Goal: Information Seeking & Learning: Learn about a topic

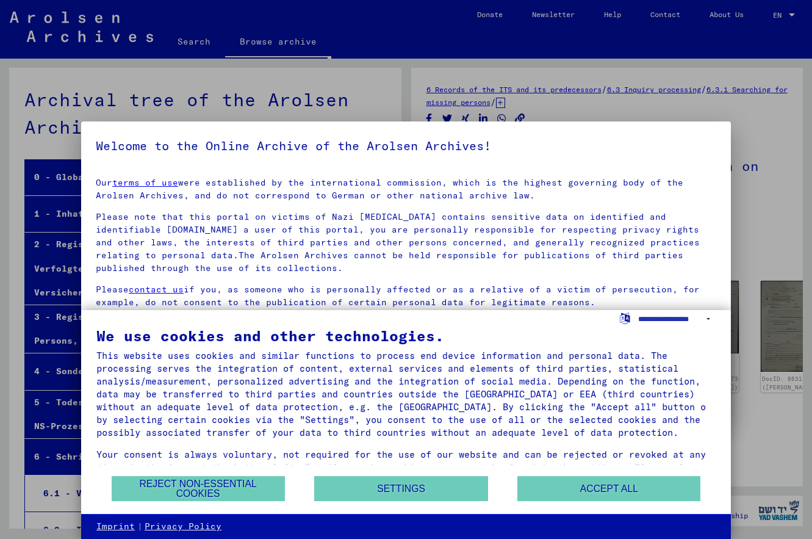
scroll to position [27699, 0]
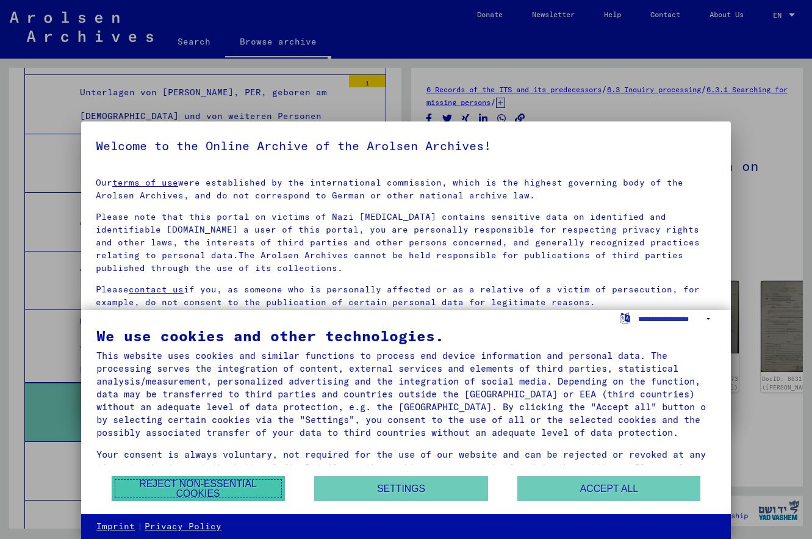
click at [252, 480] on button "Reject non-essential cookies" at bounding box center [198, 488] width 173 height 25
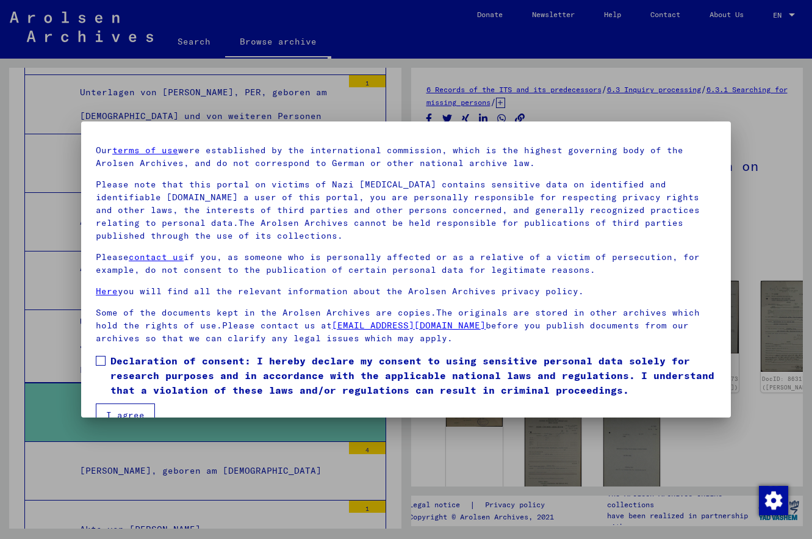
scroll to position [56, 0]
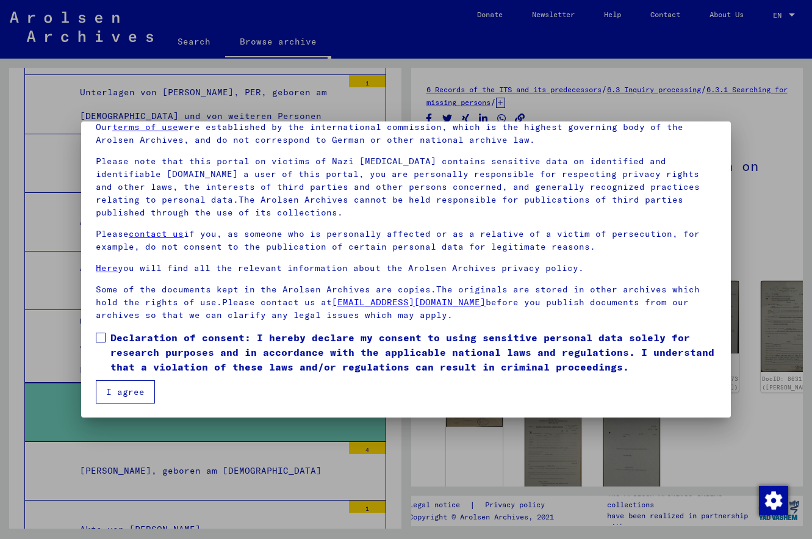
click at [100, 341] on span at bounding box center [101, 338] width 10 height 10
click at [114, 390] on button "I agree" at bounding box center [125, 391] width 59 height 23
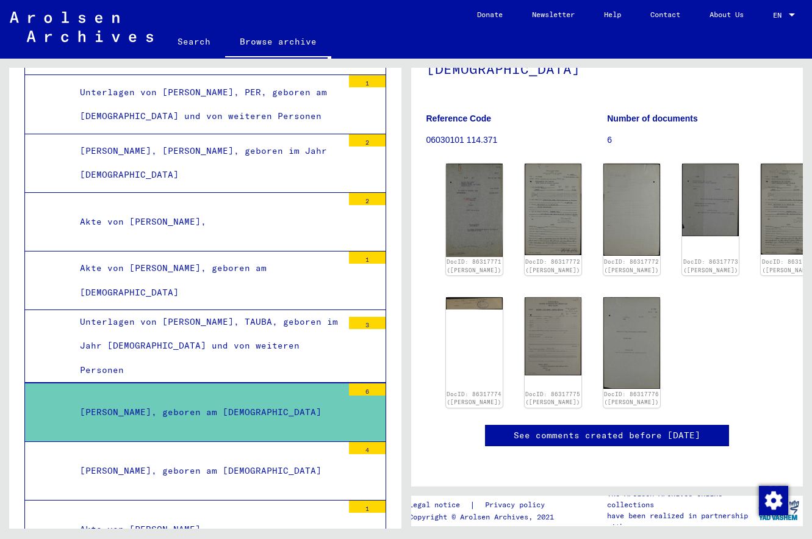
scroll to position [97, 0]
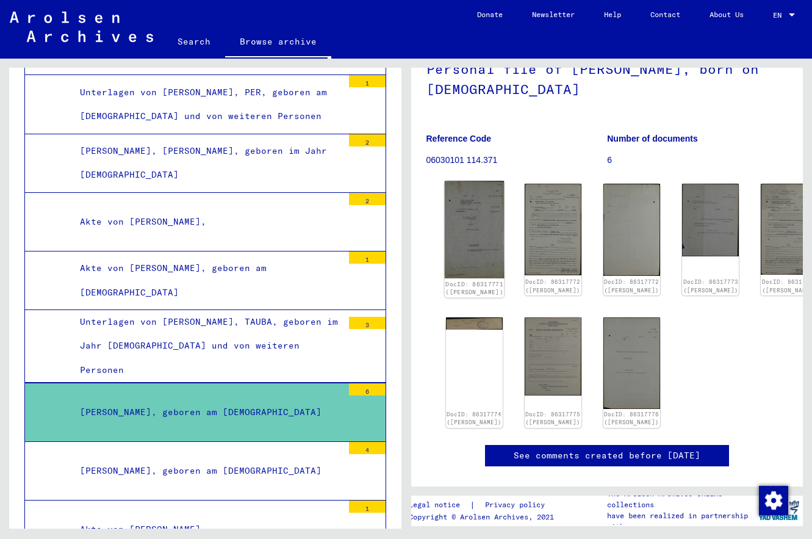
click at [454, 217] on img at bounding box center [474, 230] width 60 height 98
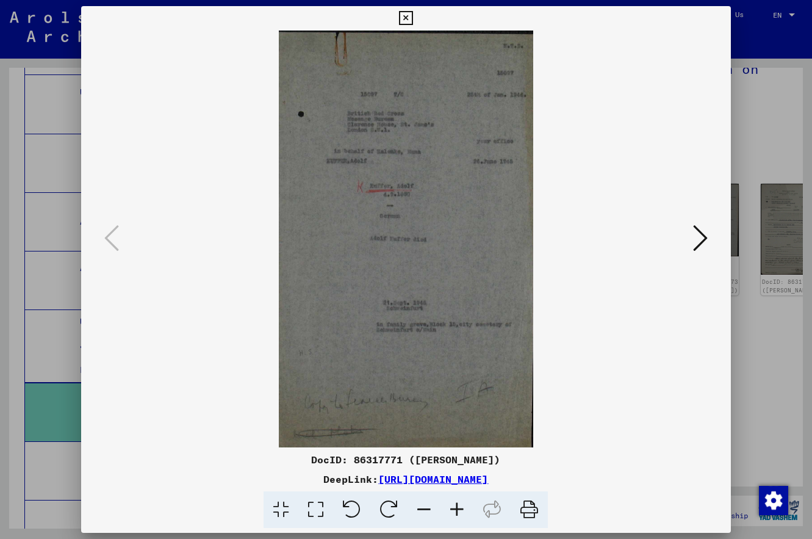
click at [658, 320] on img at bounding box center [406, 239] width 567 height 417
click at [702, 240] on icon at bounding box center [700, 237] width 15 height 29
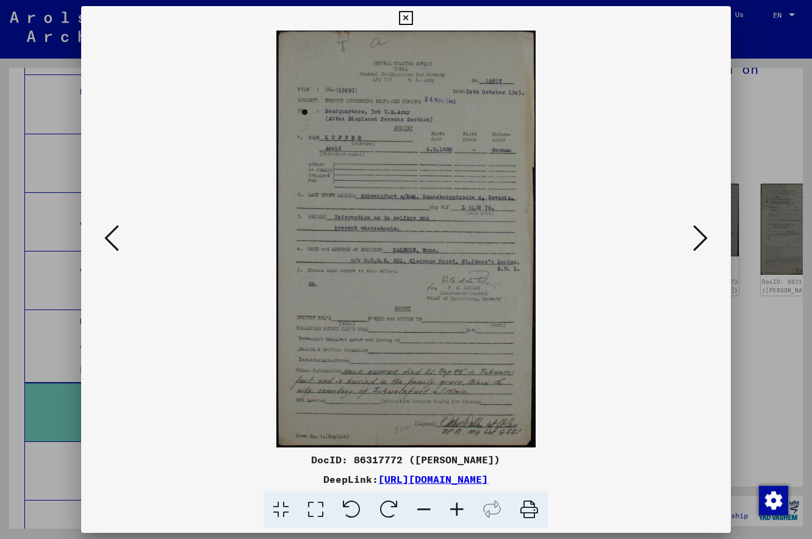
click at [616, 342] on img at bounding box center [406, 239] width 567 height 417
click at [702, 239] on icon at bounding box center [700, 237] width 15 height 29
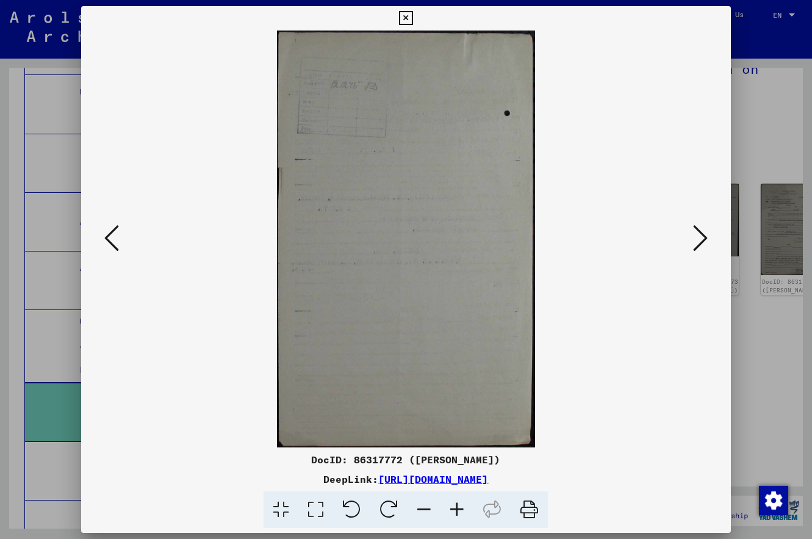
click at [664, 310] on img at bounding box center [406, 239] width 567 height 417
click at [702, 237] on icon at bounding box center [700, 237] width 15 height 29
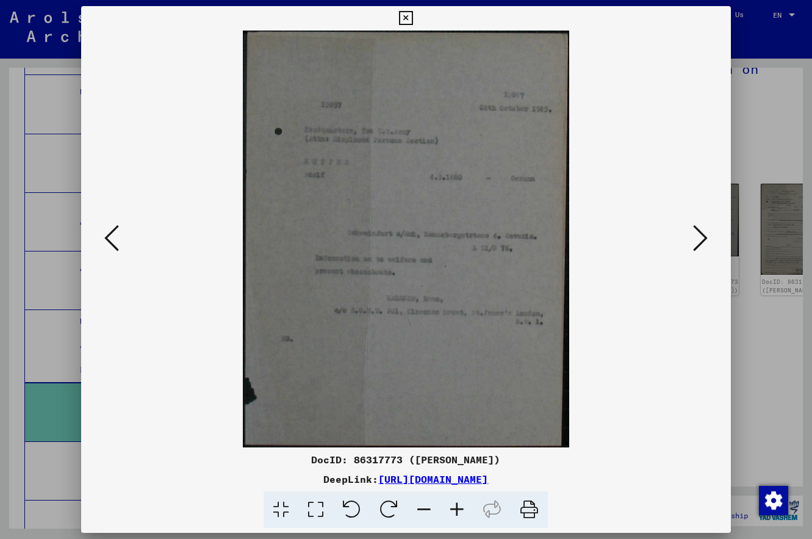
click at [677, 294] on img at bounding box center [406, 239] width 567 height 417
click at [703, 242] on icon at bounding box center [700, 237] width 15 height 29
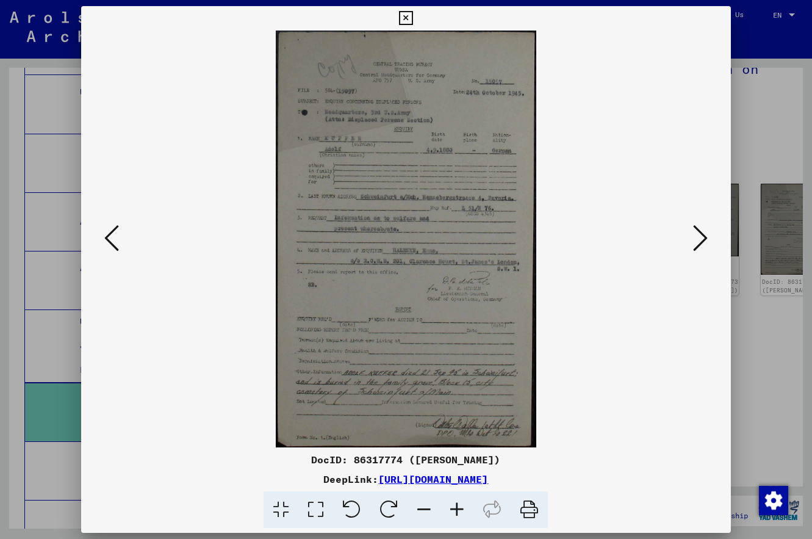
click at [568, 314] on img at bounding box center [406, 239] width 567 height 417
click at [699, 239] on icon at bounding box center [700, 237] width 15 height 29
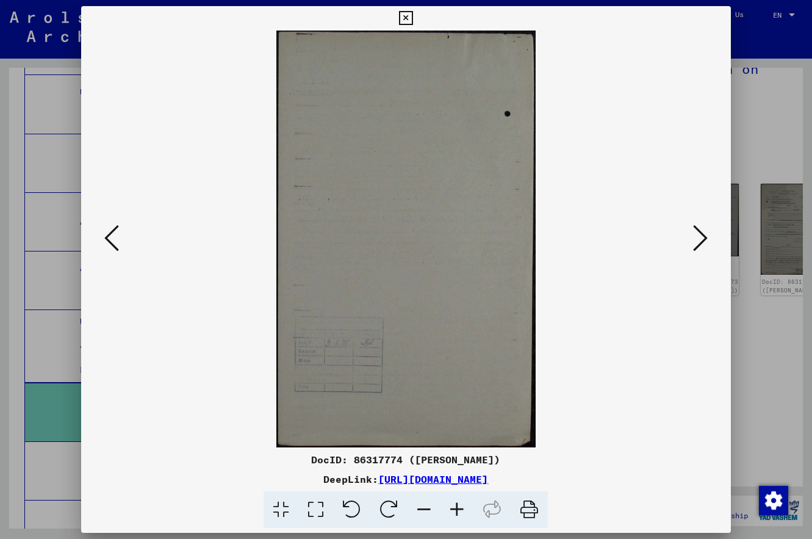
click at [699, 239] on icon at bounding box center [700, 237] width 15 height 29
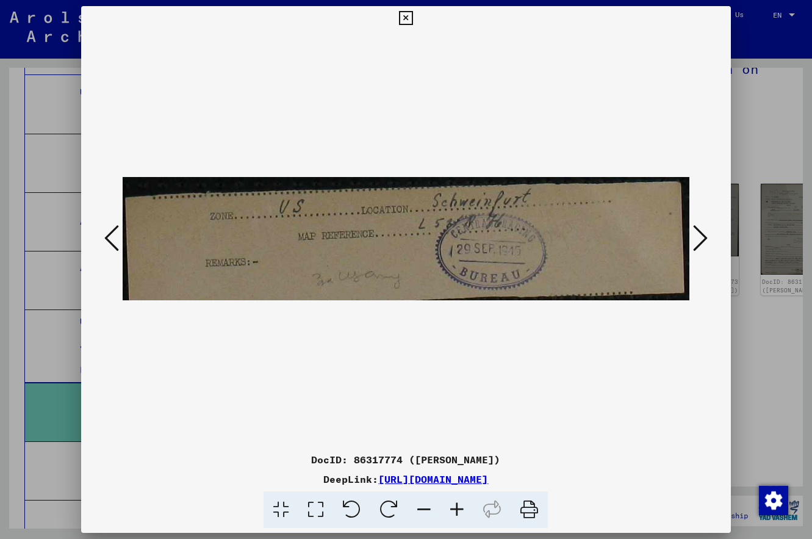
click at [699, 239] on icon at bounding box center [700, 237] width 15 height 29
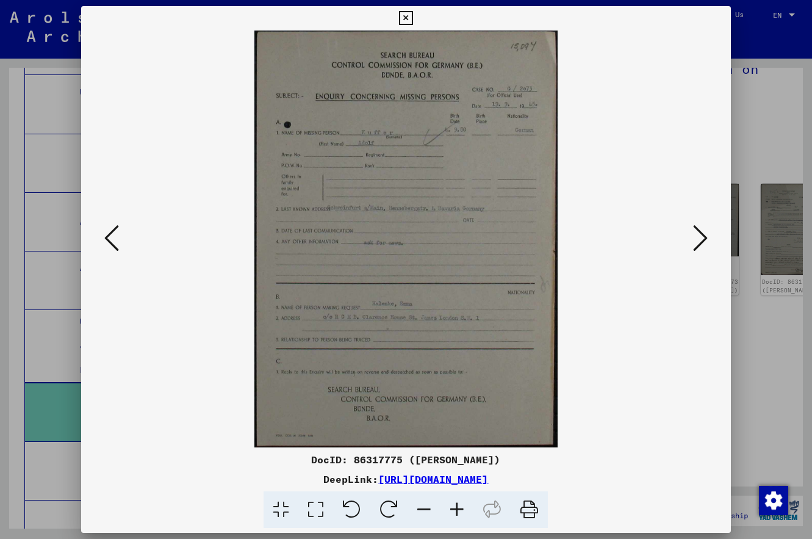
click at [643, 344] on img at bounding box center [406, 239] width 567 height 417
click at [702, 234] on icon at bounding box center [700, 237] width 15 height 29
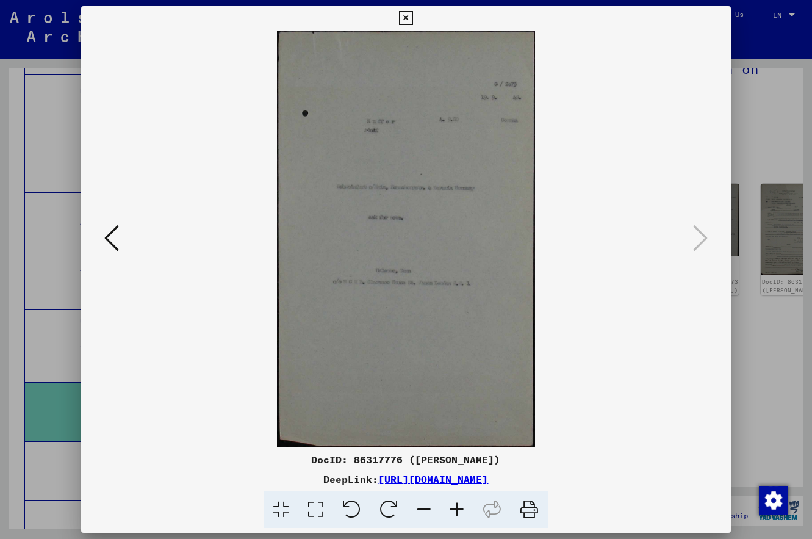
click at [643, 331] on img at bounding box center [406, 239] width 567 height 417
click at [112, 239] on icon at bounding box center [111, 237] width 15 height 29
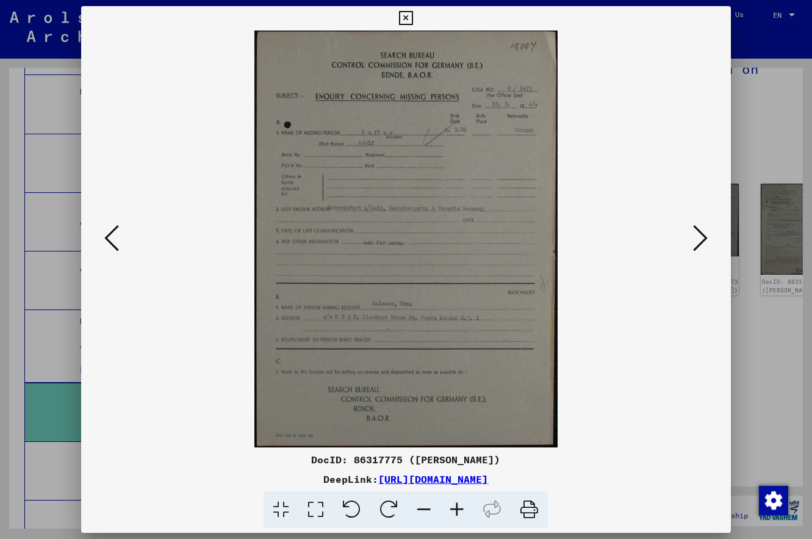
click at [112, 239] on icon at bounding box center [111, 237] width 15 height 29
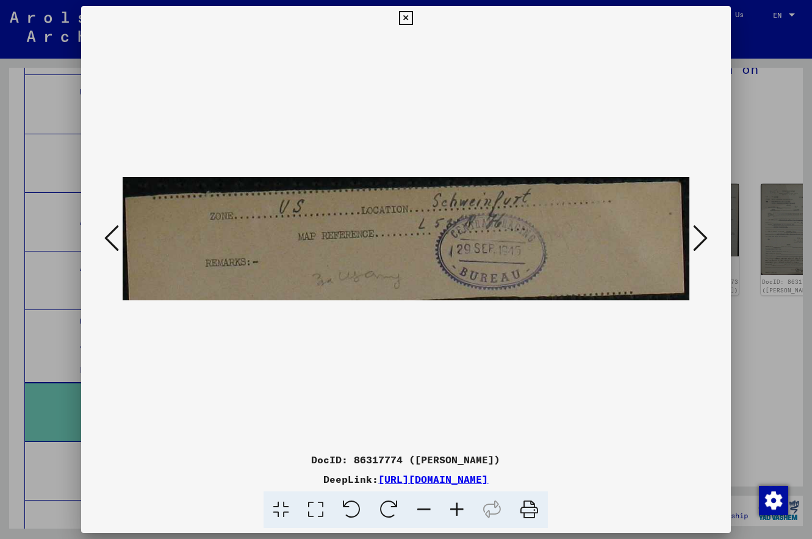
click at [112, 239] on icon at bounding box center [111, 237] width 15 height 29
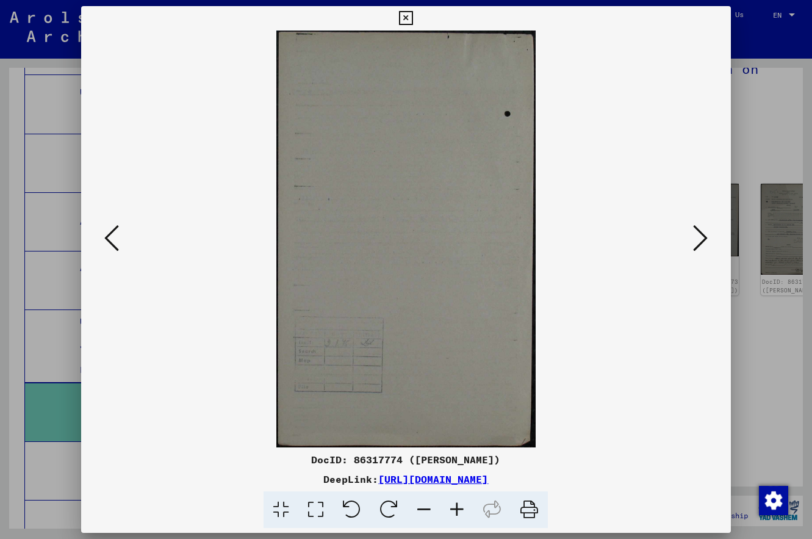
click at [112, 239] on icon at bounding box center [111, 237] width 15 height 29
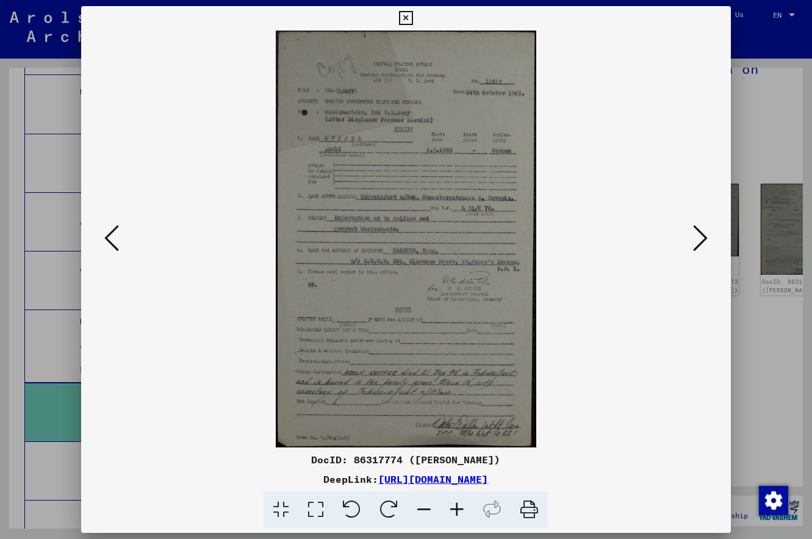
click at [112, 239] on icon at bounding box center [111, 237] width 15 height 29
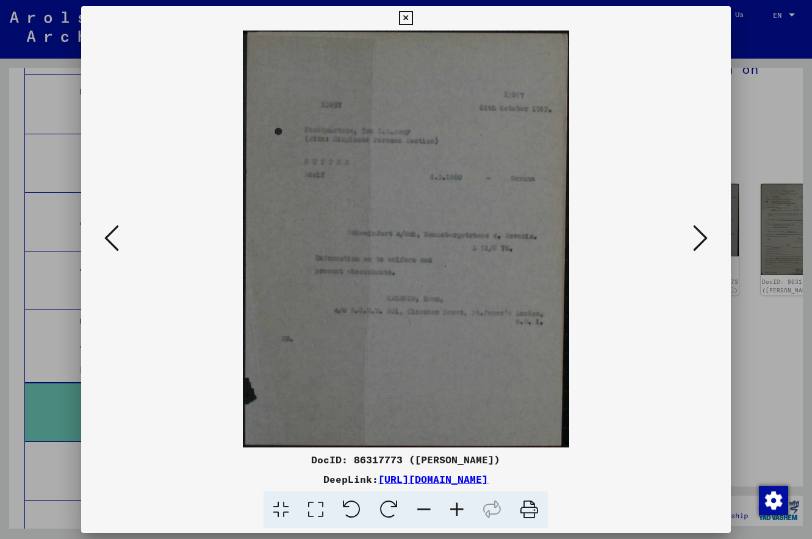
click at [112, 239] on icon at bounding box center [111, 237] width 15 height 29
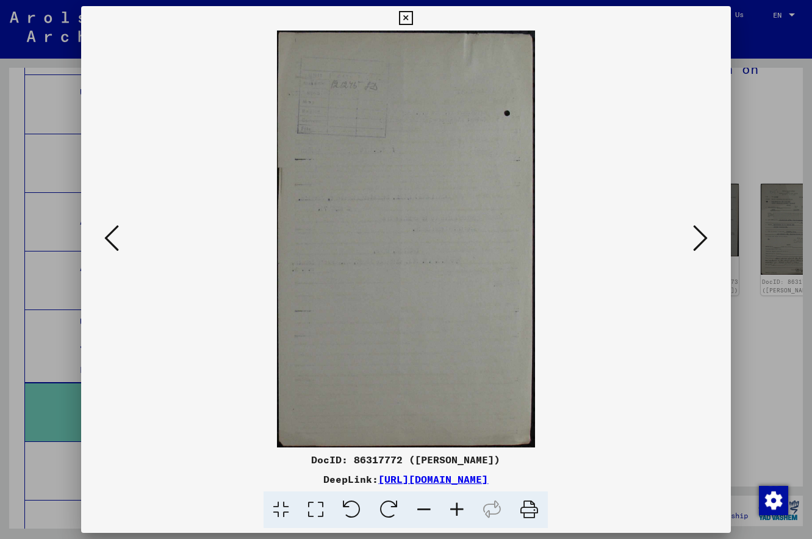
click at [112, 239] on icon at bounding box center [111, 237] width 15 height 29
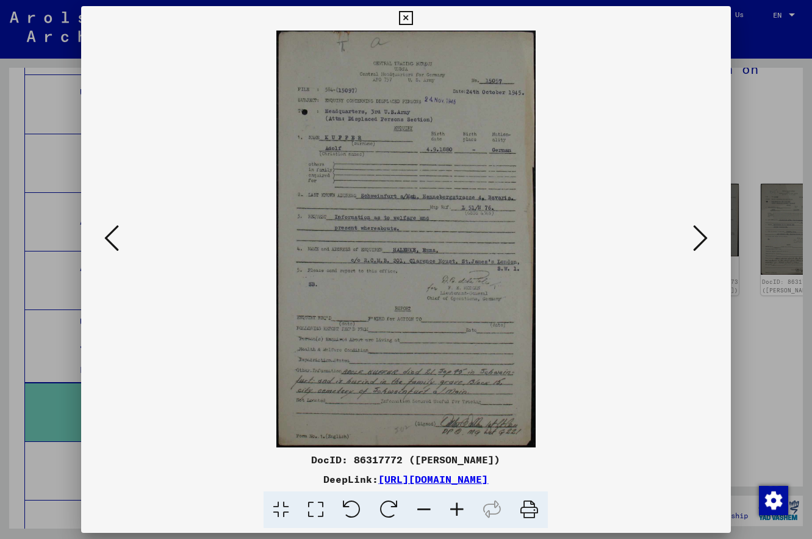
click at [456, 513] on icon at bounding box center [457, 509] width 33 height 37
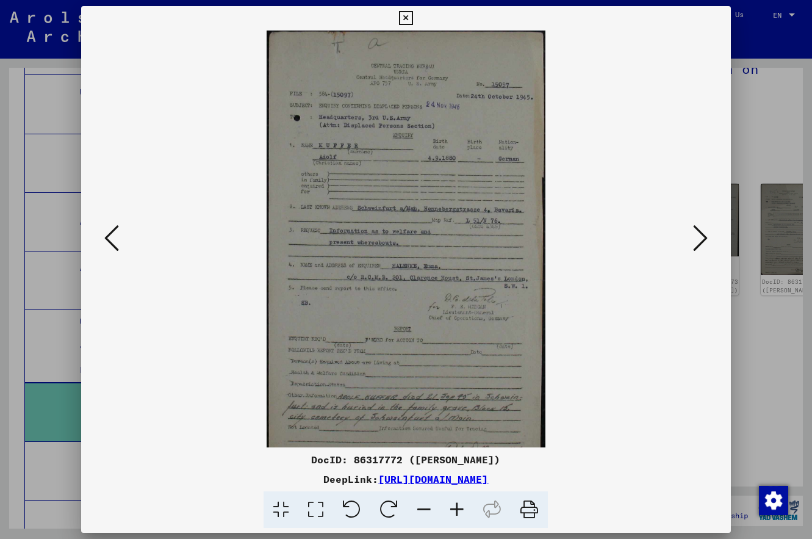
click at [456, 511] on icon at bounding box center [457, 509] width 33 height 37
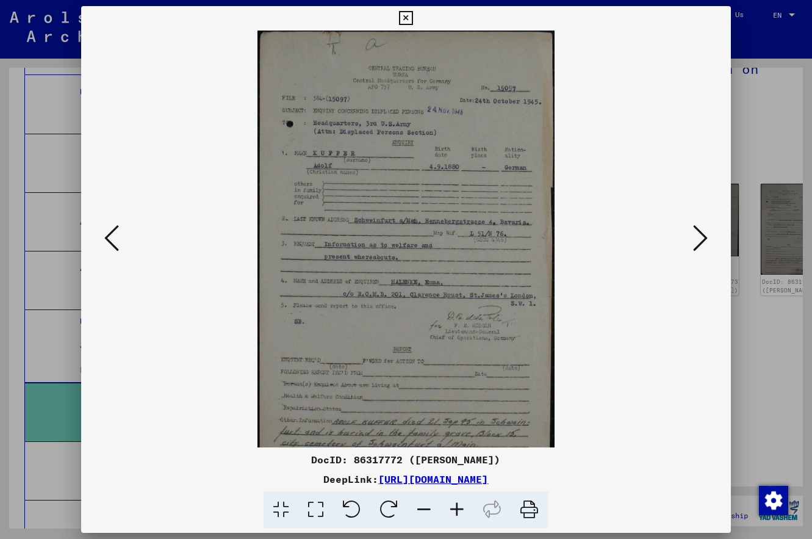
click at [456, 511] on icon at bounding box center [457, 509] width 33 height 37
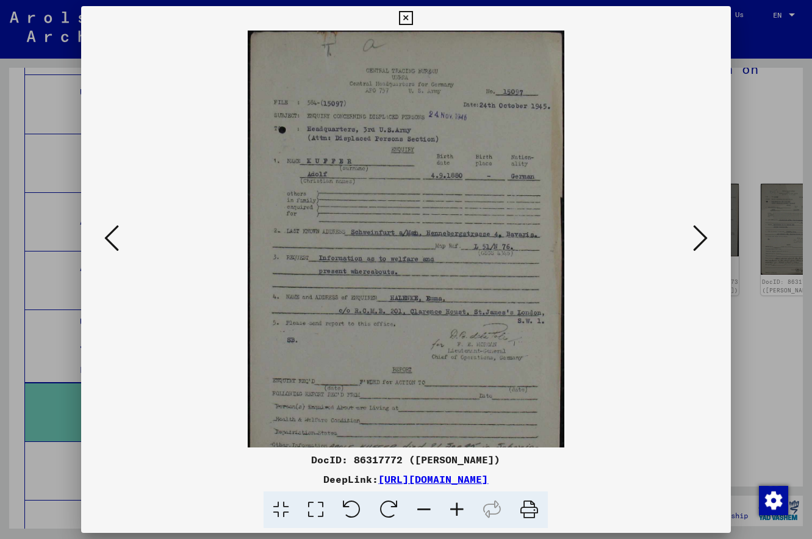
click at [456, 511] on icon at bounding box center [457, 509] width 33 height 37
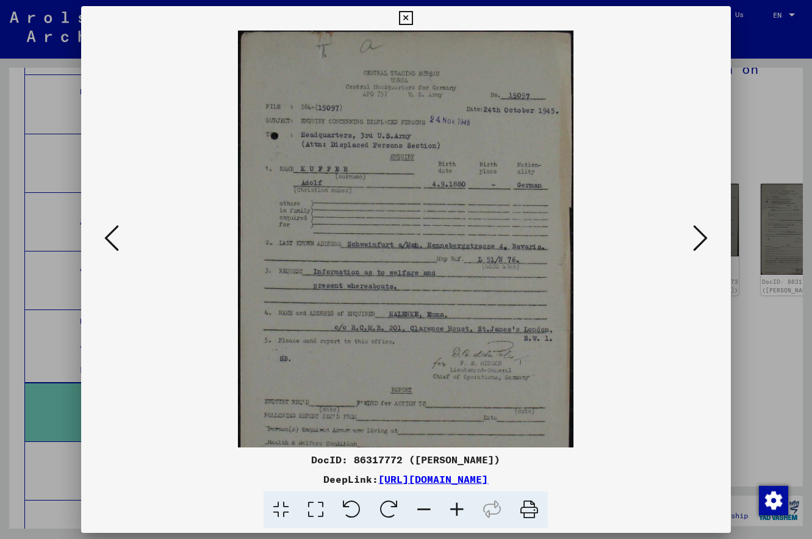
click at [456, 511] on icon at bounding box center [457, 509] width 33 height 37
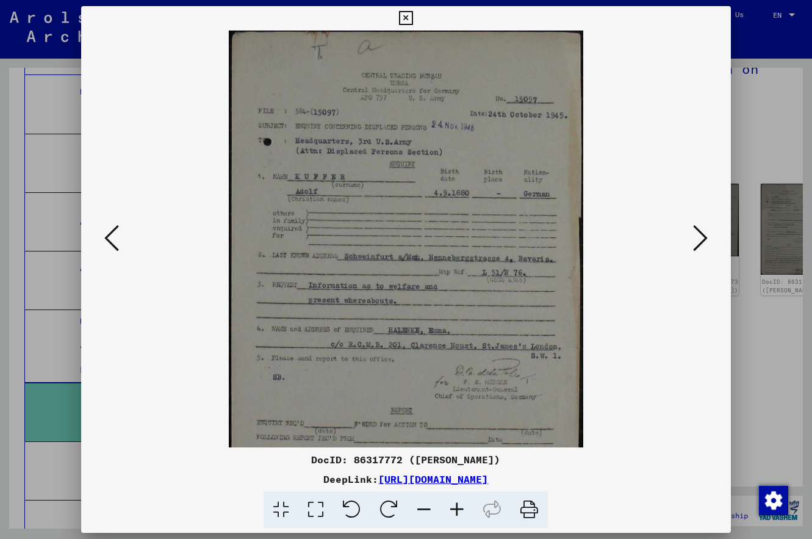
click at [456, 511] on icon at bounding box center [457, 509] width 33 height 37
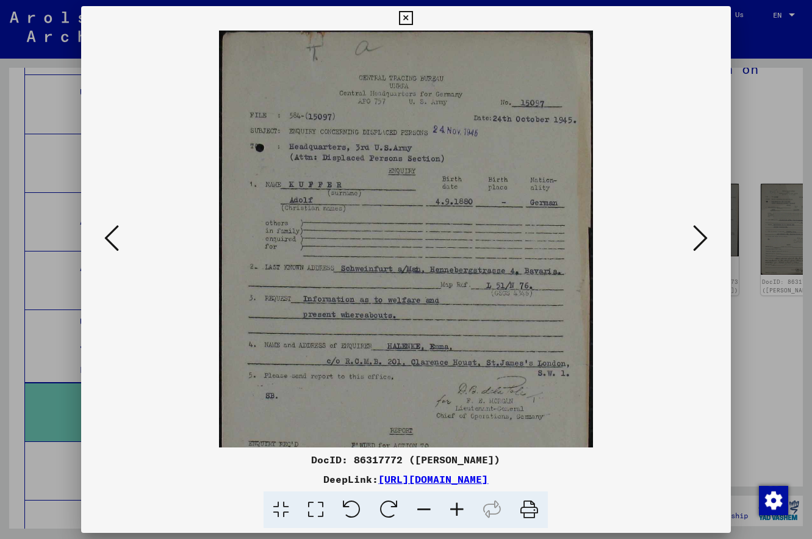
click at [456, 511] on icon at bounding box center [457, 509] width 33 height 37
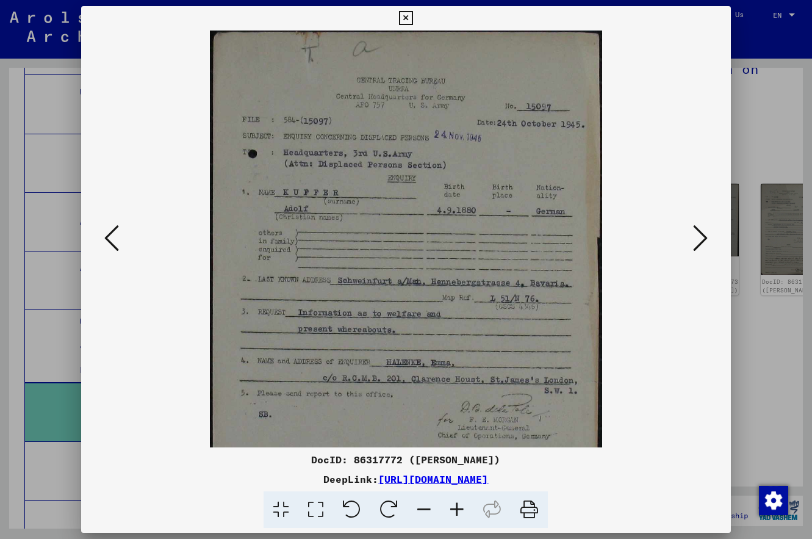
click at [456, 511] on icon at bounding box center [457, 509] width 33 height 37
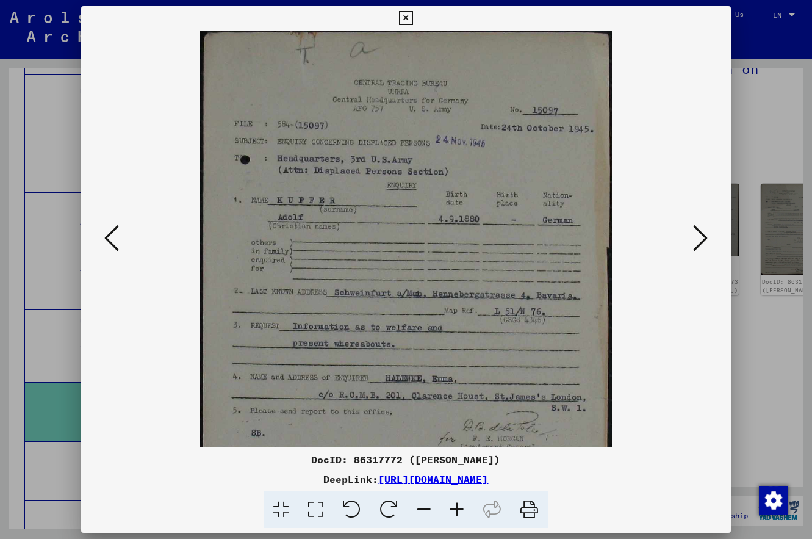
drag, startPoint x: 610, startPoint y: 261, endPoint x: 607, endPoint y: 274, distance: 13.8
click at [607, 274] on img at bounding box center [406, 361] width 412 height 661
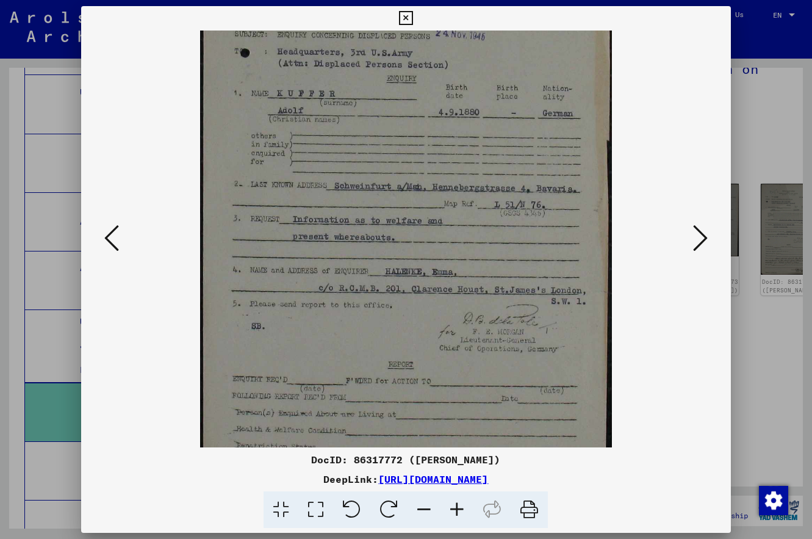
drag, startPoint x: 542, startPoint y: 358, endPoint x: 524, endPoint y: 247, distance: 113.2
click at [524, 247] on img at bounding box center [406, 254] width 412 height 661
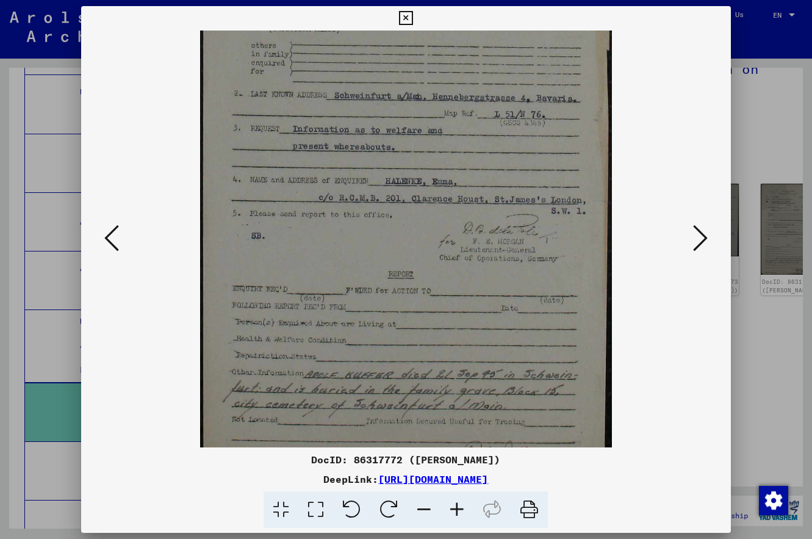
drag, startPoint x: 527, startPoint y: 336, endPoint x: 515, endPoint y: 250, distance: 86.3
click at [515, 250] on img at bounding box center [406, 163] width 412 height 661
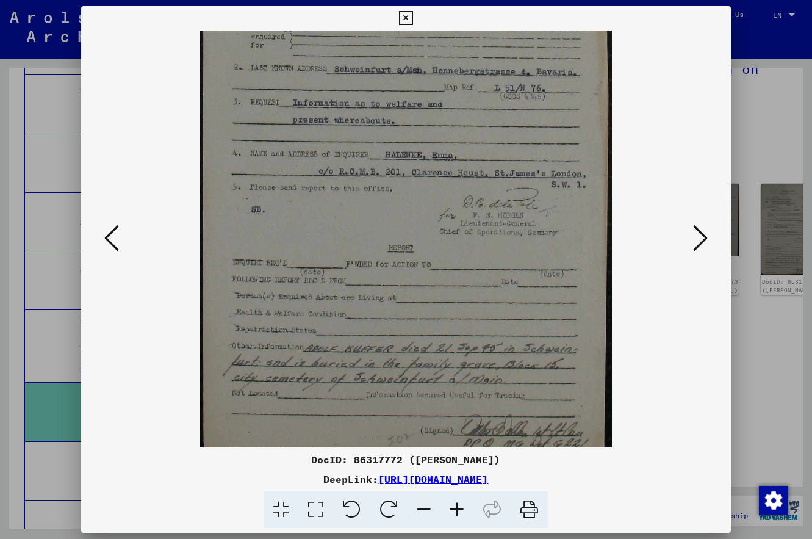
scroll to position [244, 0]
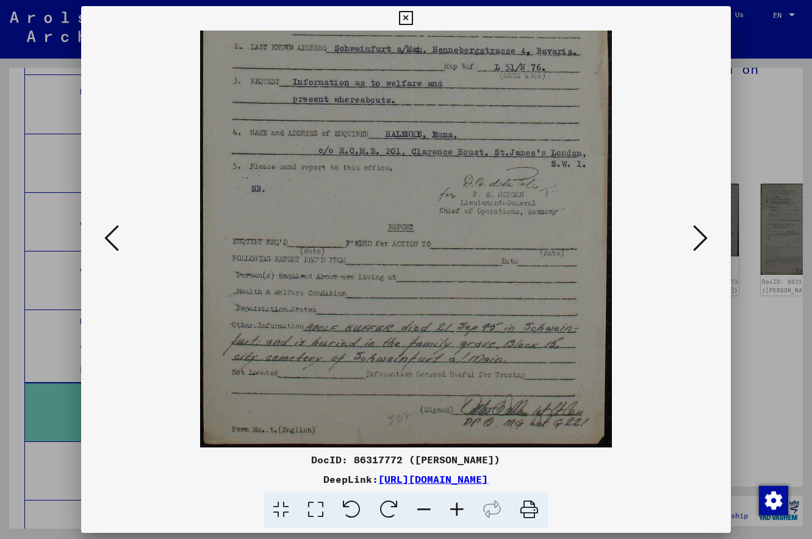
drag, startPoint x: 514, startPoint y: 318, endPoint x: 517, endPoint y: 256, distance: 61.7
click at [517, 256] on img at bounding box center [406, 116] width 412 height 661
drag, startPoint x: 386, startPoint y: 195, endPoint x: 382, endPoint y: 188, distance: 8.2
click at [382, 188] on img at bounding box center [406, 116] width 412 height 661
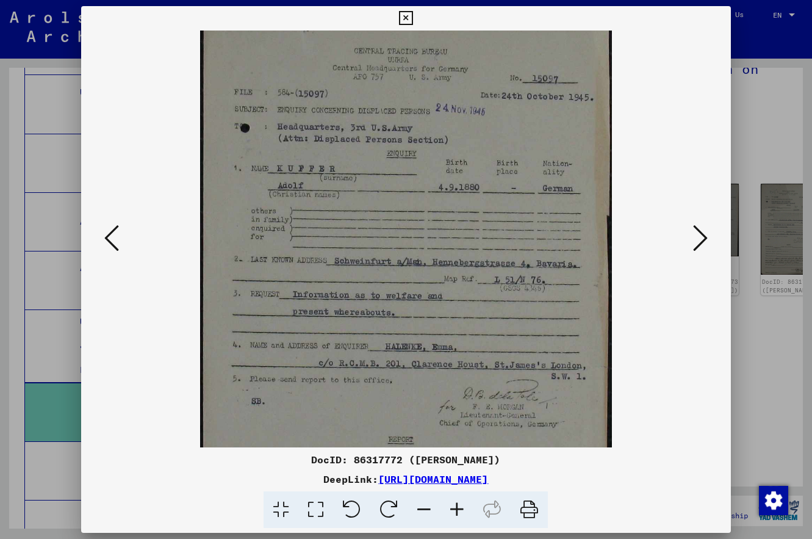
scroll to position [29, 0]
drag, startPoint x: 336, startPoint y: 179, endPoint x: 363, endPoint y: 394, distance: 216.4
click at [363, 394] on img at bounding box center [406, 331] width 412 height 661
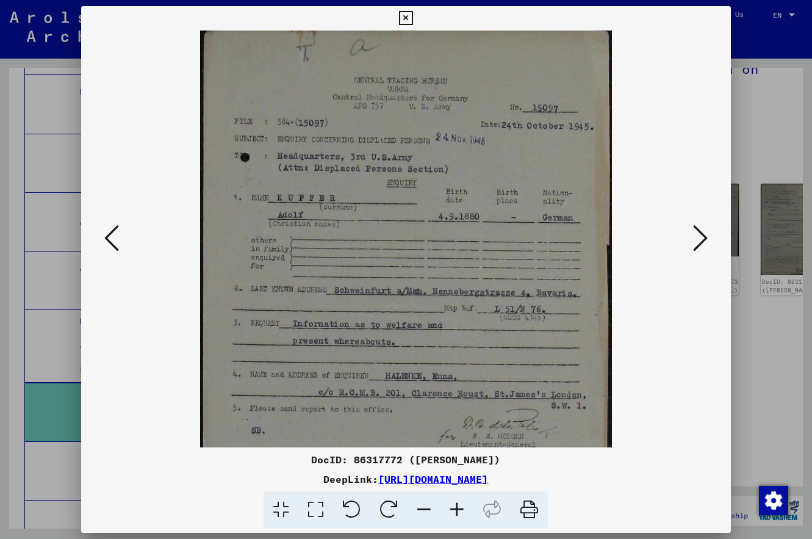
scroll to position [0, 0]
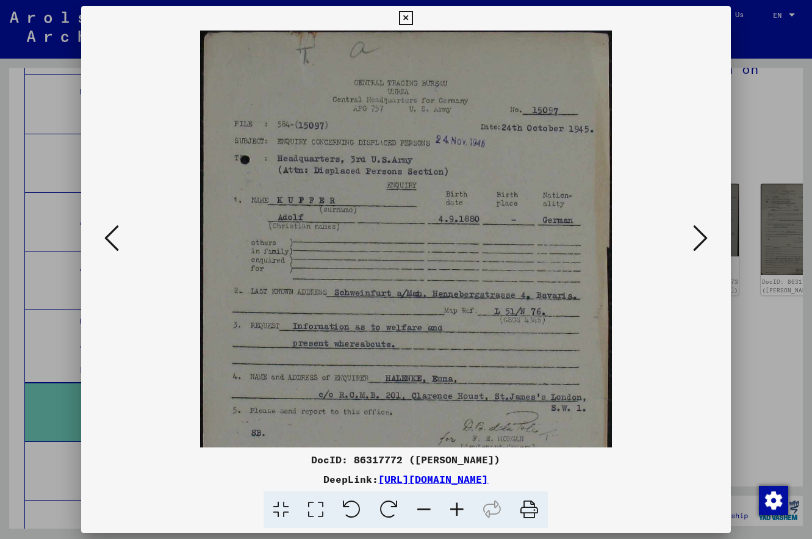
drag, startPoint x: 344, startPoint y: 214, endPoint x: 344, endPoint y: 254, distance: 40.3
click at [344, 254] on img at bounding box center [406, 361] width 412 height 661
click at [405, 15] on icon at bounding box center [406, 18] width 14 height 15
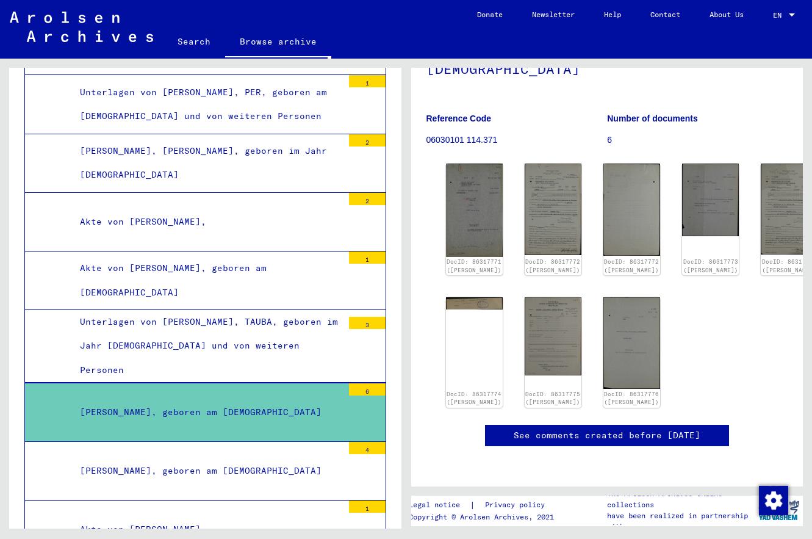
scroll to position [158, 0]
click at [192, 459] on div "[PERSON_NAME], geboren am [DEMOGRAPHIC_DATA]" at bounding box center [207, 471] width 272 height 24
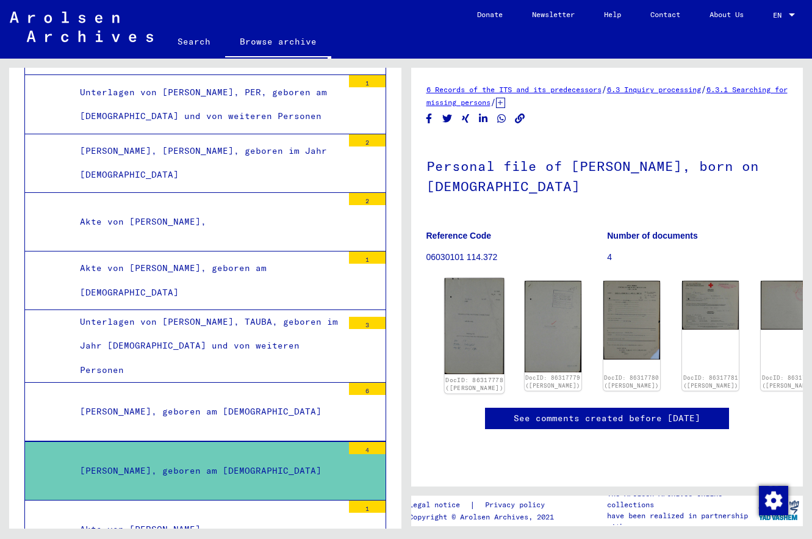
click at [463, 322] on img at bounding box center [474, 326] width 60 height 96
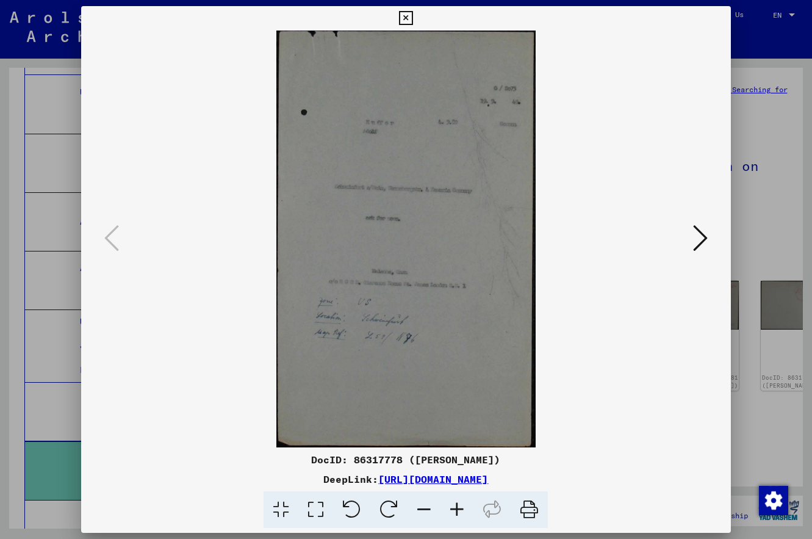
click at [457, 508] on icon at bounding box center [457, 509] width 33 height 37
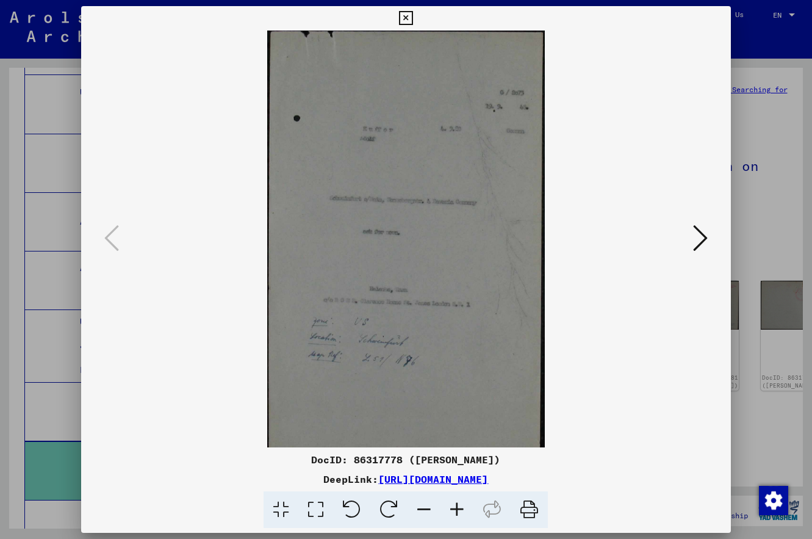
click at [457, 508] on icon at bounding box center [457, 509] width 33 height 37
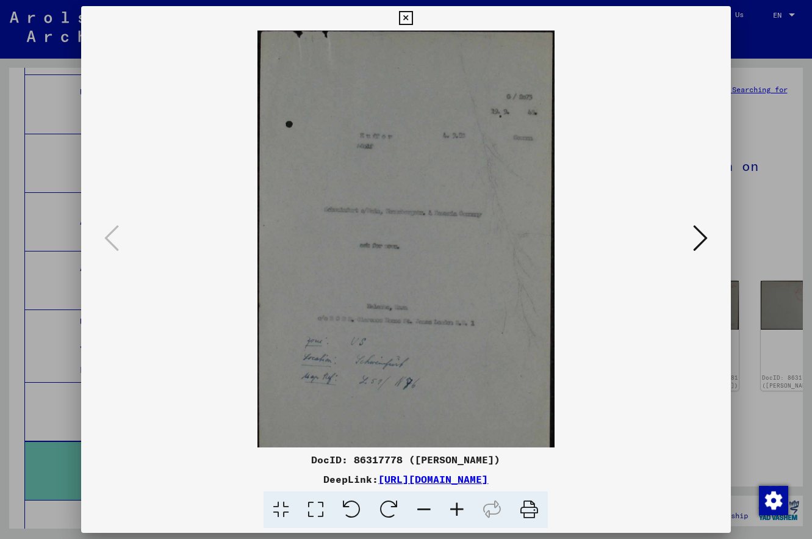
click at [457, 508] on icon at bounding box center [457, 509] width 33 height 37
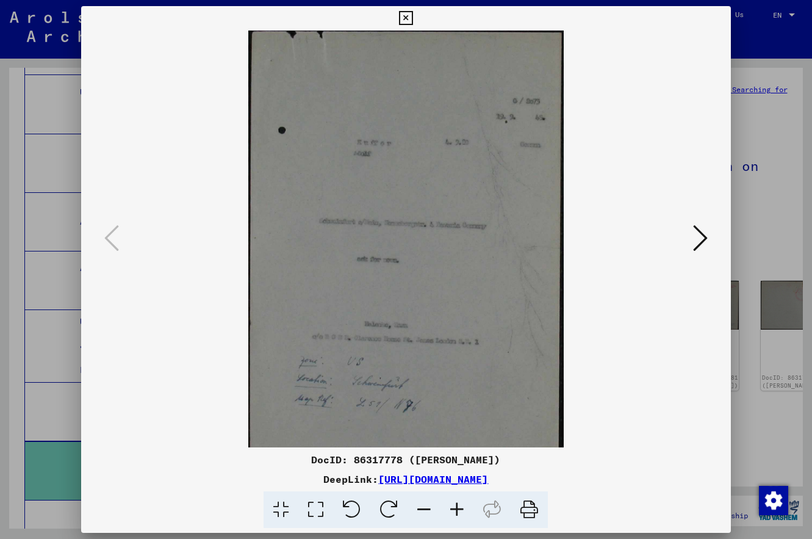
click at [457, 508] on icon at bounding box center [457, 509] width 33 height 37
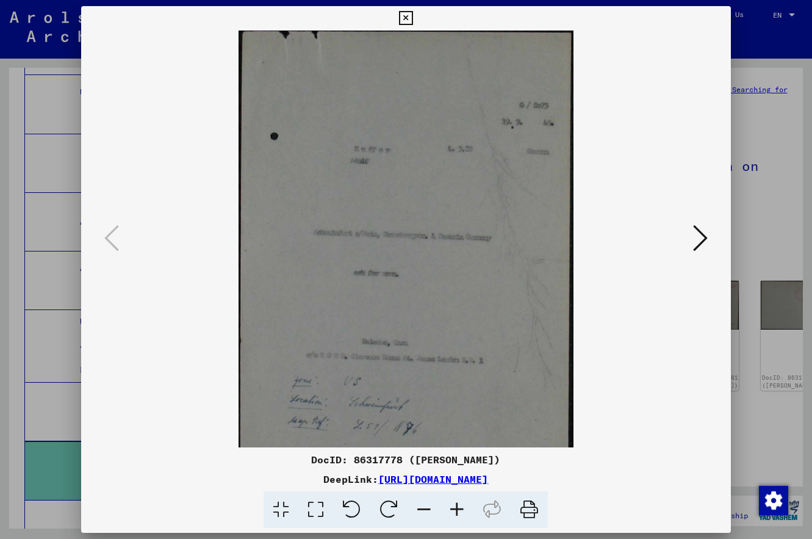
click at [457, 508] on icon at bounding box center [457, 509] width 33 height 37
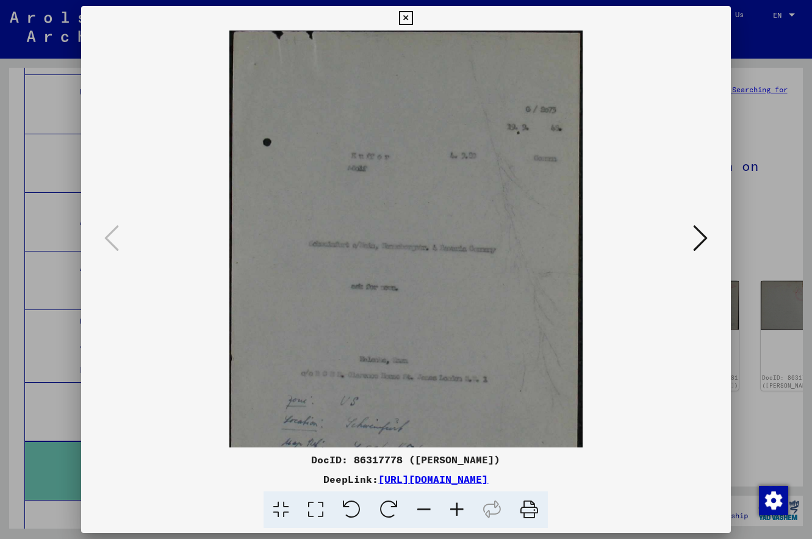
click at [457, 508] on icon at bounding box center [457, 509] width 33 height 37
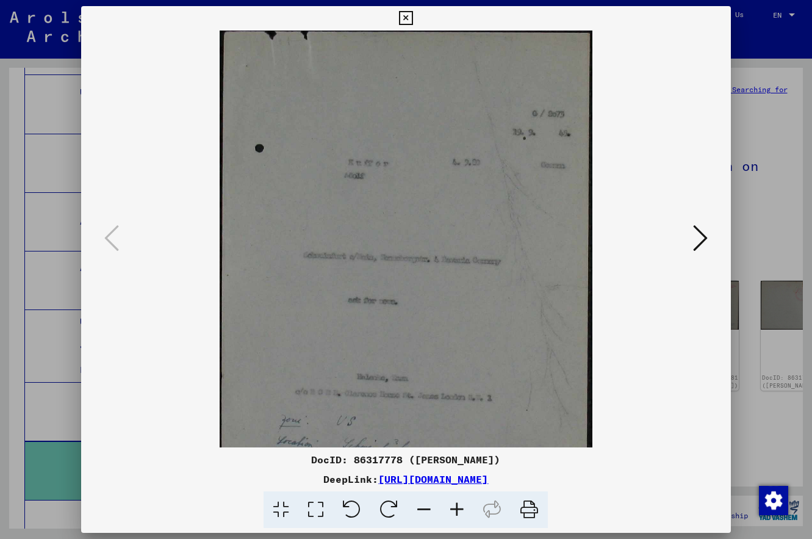
click at [456, 508] on icon at bounding box center [457, 509] width 33 height 37
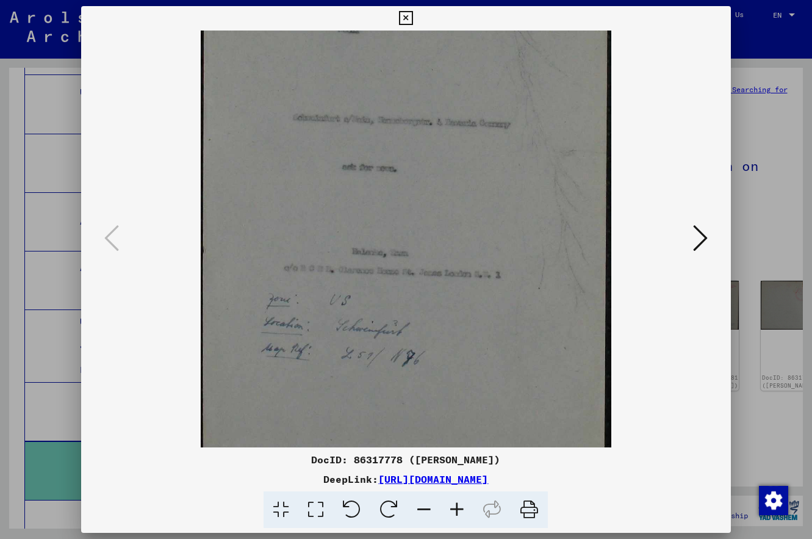
drag, startPoint x: 416, startPoint y: 275, endPoint x: 419, endPoint y: 114, distance: 160.5
click at [419, 114] on img at bounding box center [406, 200] width 411 height 661
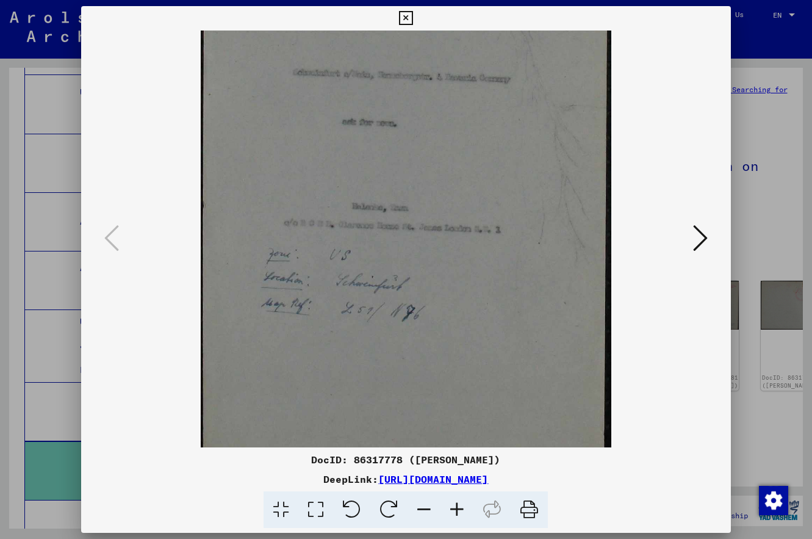
scroll to position [244, 0]
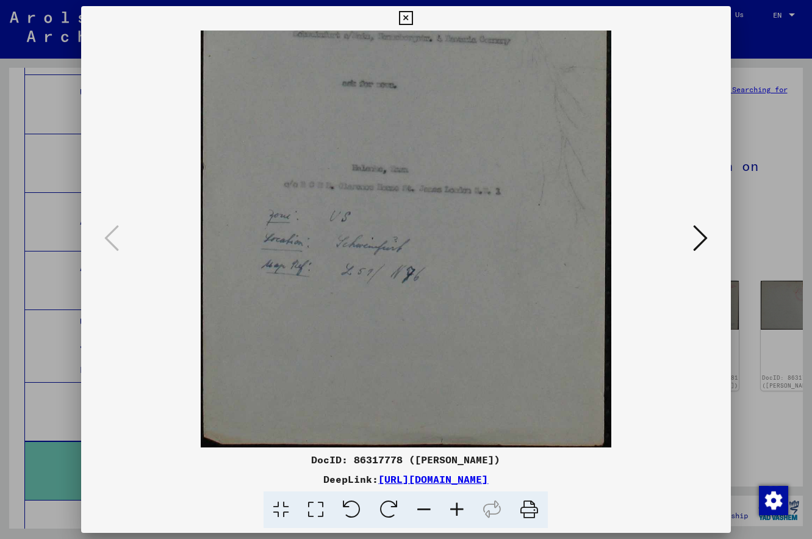
drag, startPoint x: 428, startPoint y: 229, endPoint x: 424, endPoint y: 139, distance: 90.4
click at [424, 139] on img at bounding box center [406, 116] width 411 height 661
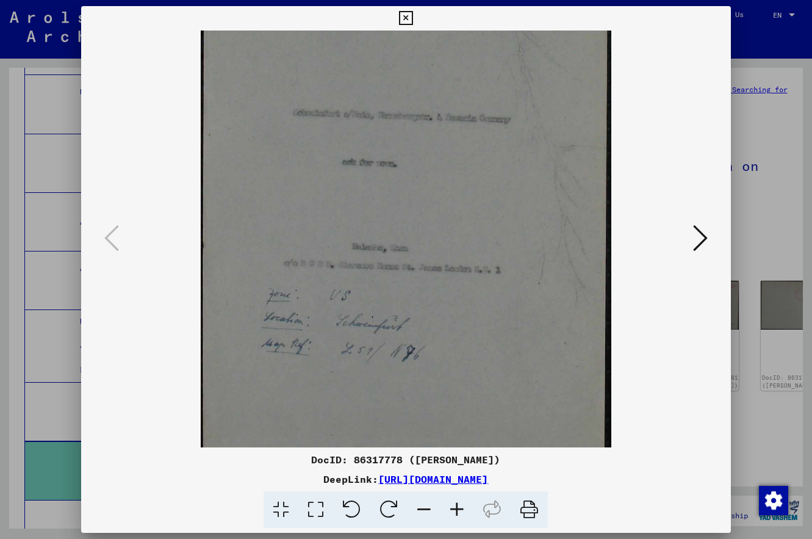
scroll to position [163, 0]
drag, startPoint x: 432, startPoint y: 195, endPoint x: 447, endPoint y: 273, distance: 80.2
click at [432, 276] on img at bounding box center [406, 198] width 411 height 661
click at [702, 237] on icon at bounding box center [700, 237] width 15 height 29
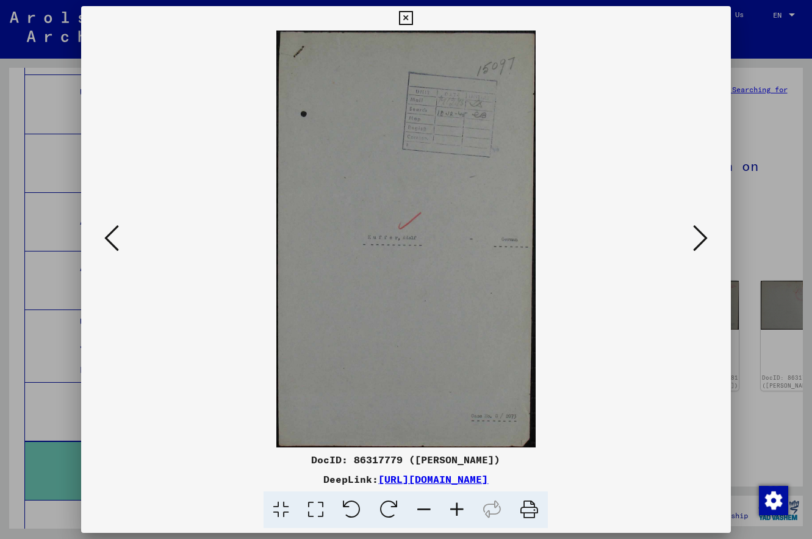
click at [459, 508] on icon at bounding box center [457, 509] width 33 height 37
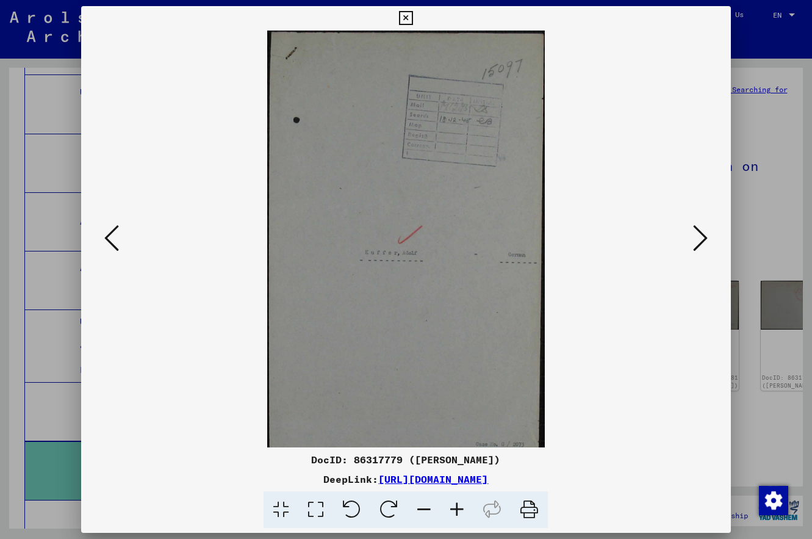
click at [458, 507] on icon at bounding box center [457, 509] width 33 height 37
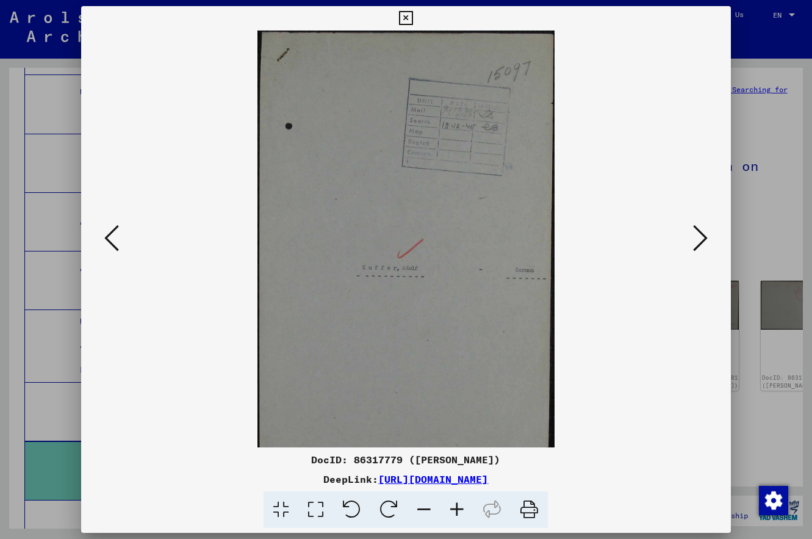
click at [457, 506] on icon at bounding box center [457, 509] width 33 height 37
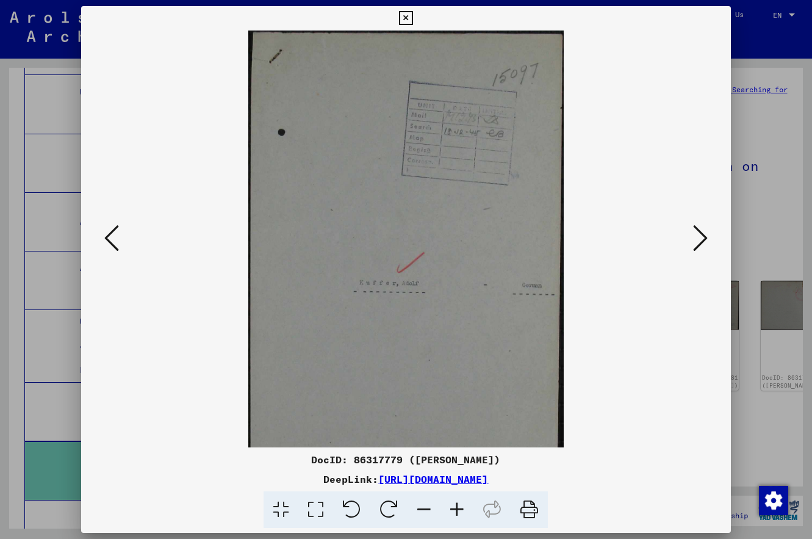
click at [456, 505] on icon at bounding box center [457, 509] width 33 height 37
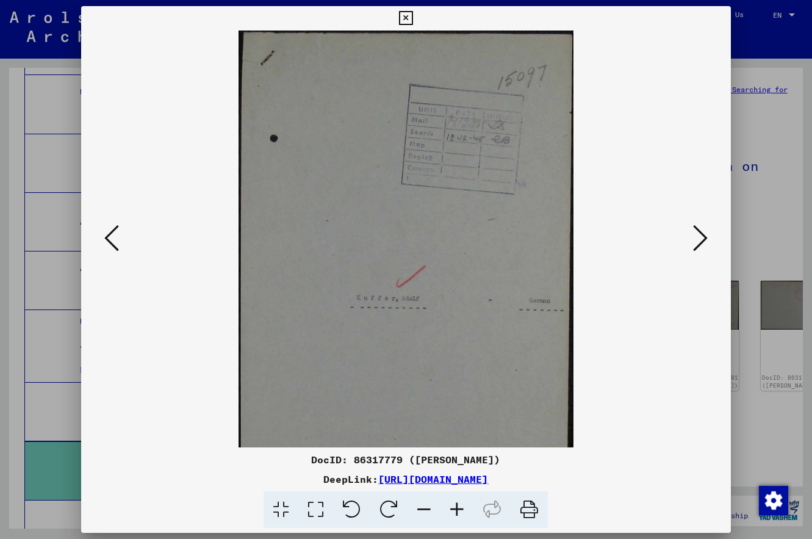
click at [455, 505] on icon at bounding box center [457, 509] width 33 height 37
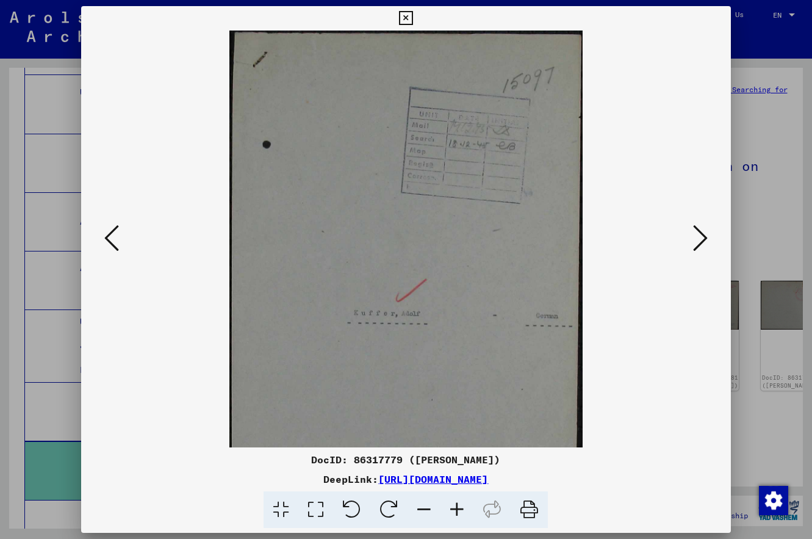
click at [455, 505] on icon at bounding box center [457, 509] width 33 height 37
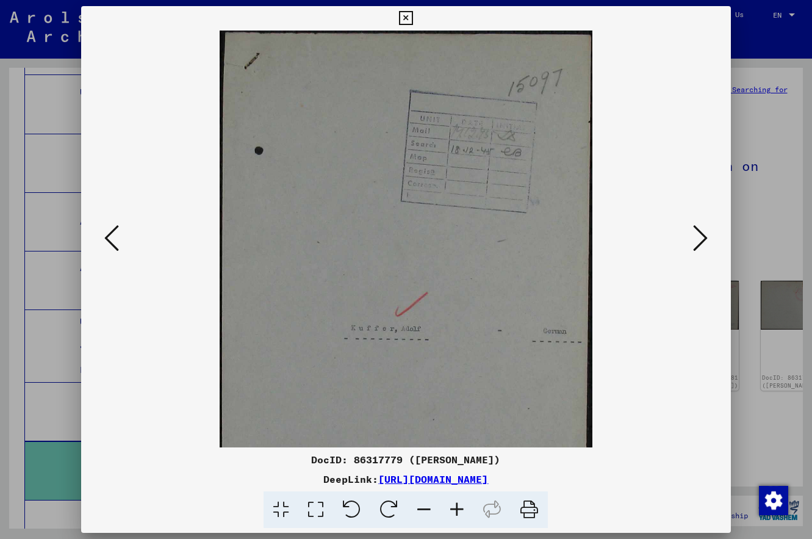
click at [455, 505] on icon at bounding box center [457, 509] width 33 height 37
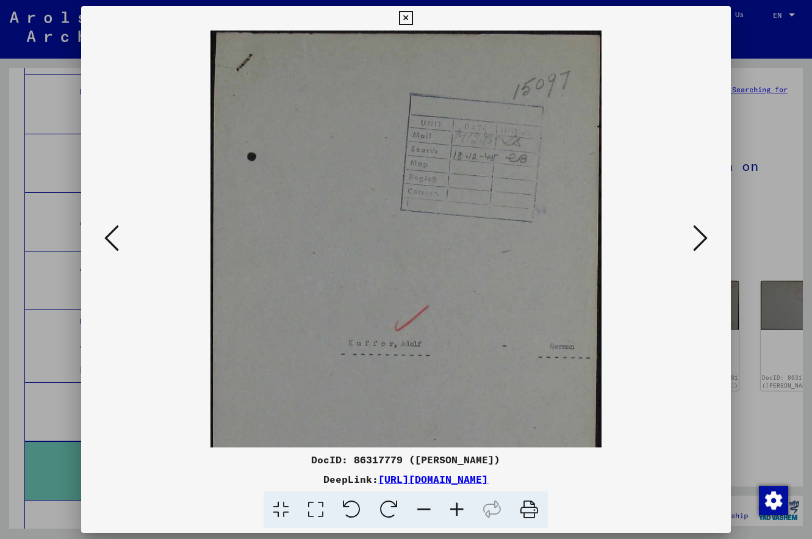
click at [453, 504] on icon at bounding box center [457, 509] width 33 height 37
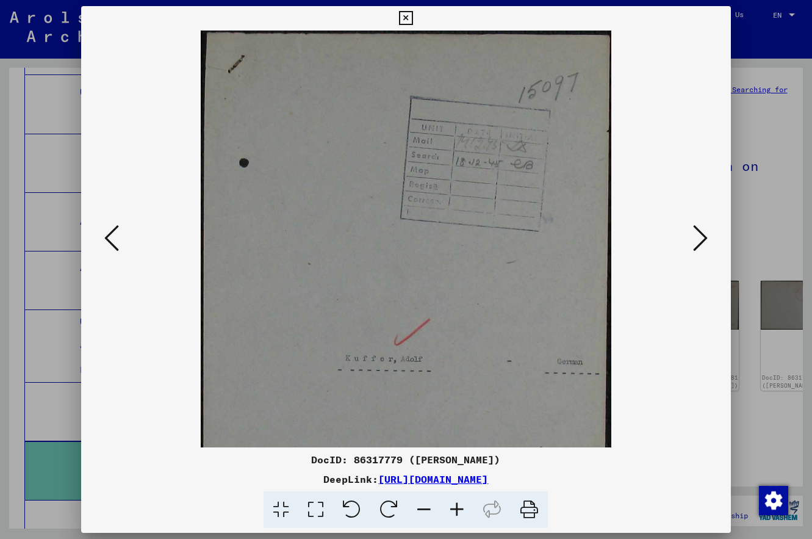
click at [701, 235] on icon at bounding box center [700, 237] width 15 height 29
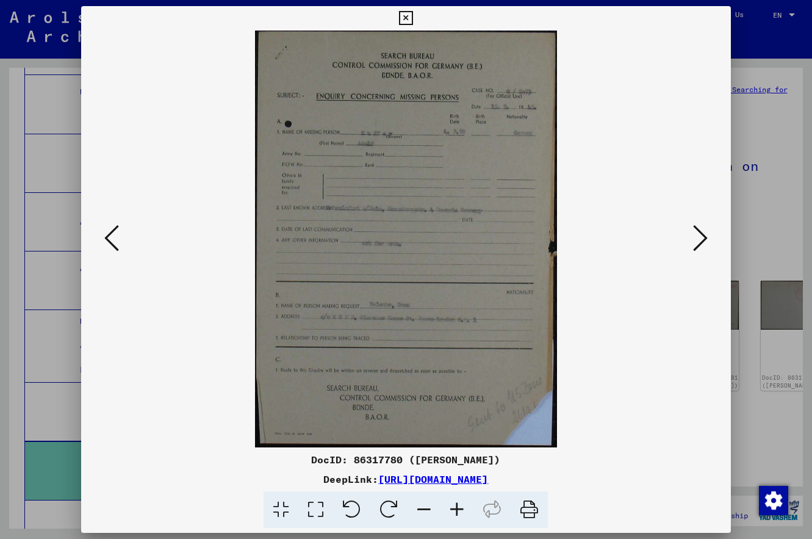
click at [455, 505] on icon at bounding box center [457, 509] width 33 height 37
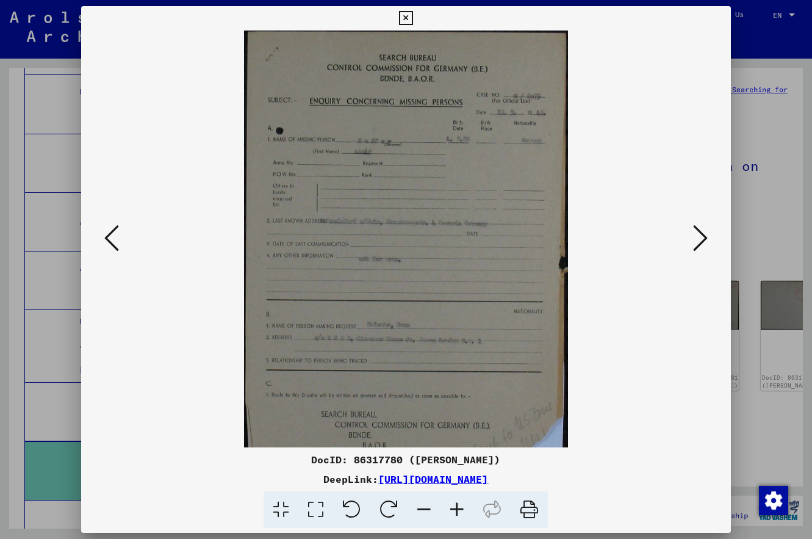
click at [455, 504] on icon at bounding box center [457, 509] width 33 height 37
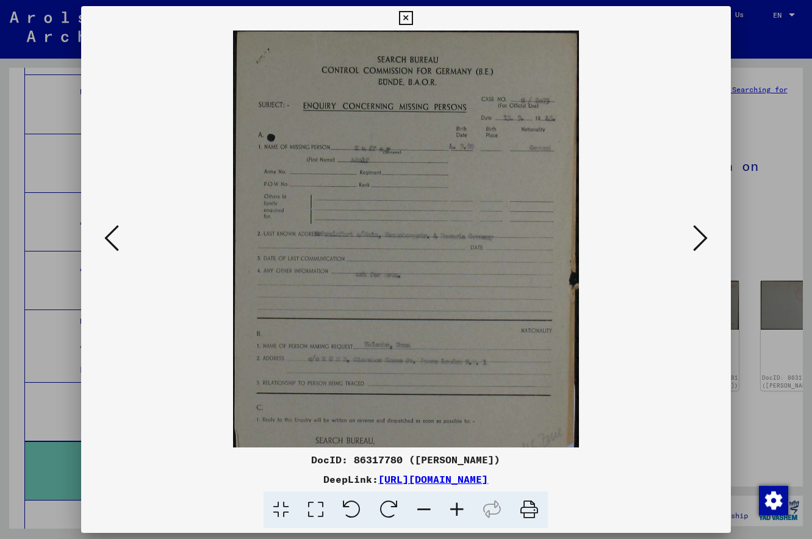
click at [455, 504] on icon at bounding box center [457, 509] width 33 height 37
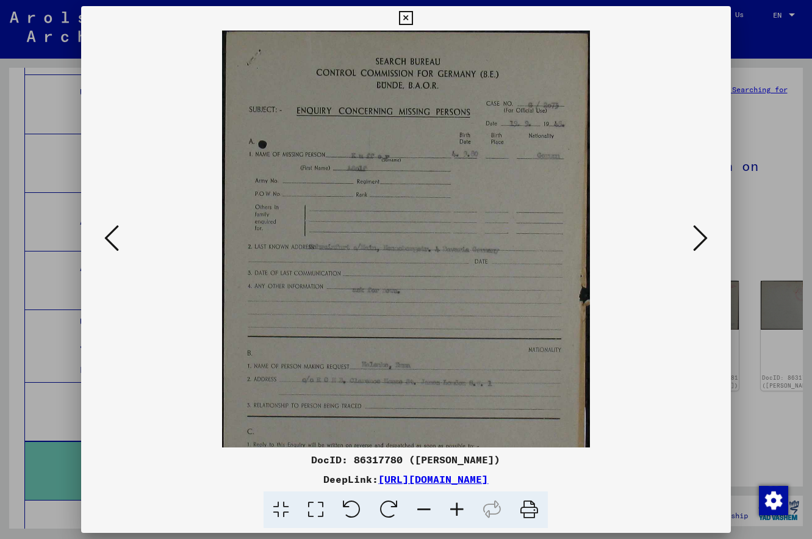
click at [454, 504] on icon at bounding box center [457, 509] width 33 height 37
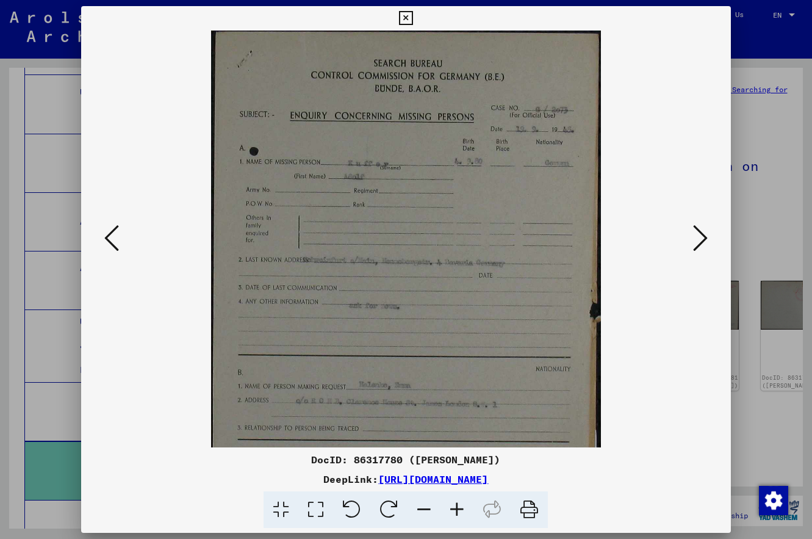
click at [453, 502] on icon at bounding box center [457, 509] width 33 height 37
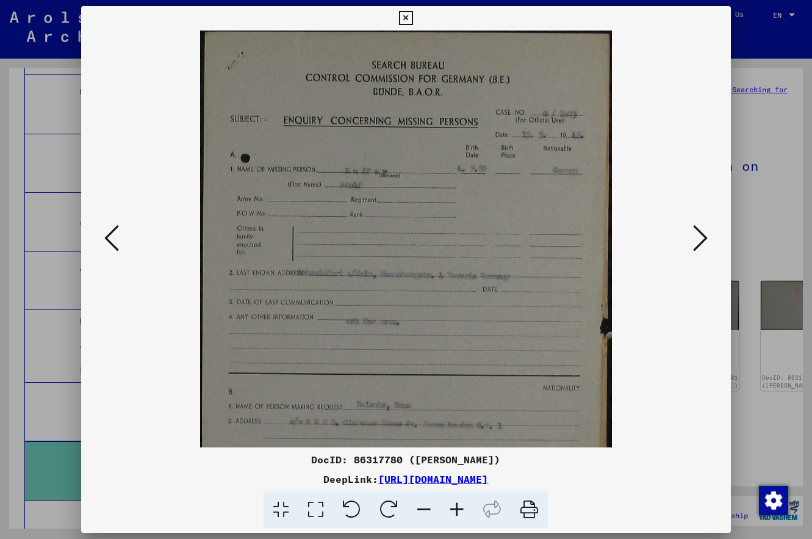
click at [452, 502] on icon at bounding box center [457, 509] width 33 height 37
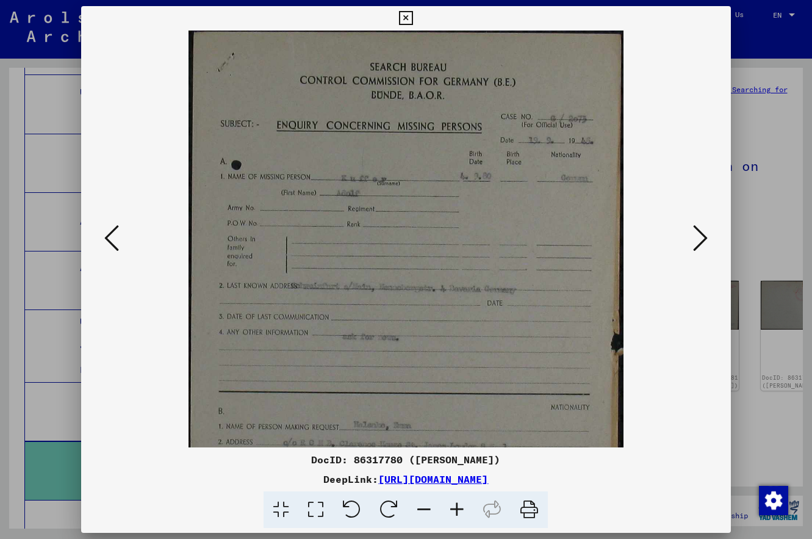
click at [452, 502] on icon at bounding box center [457, 509] width 33 height 37
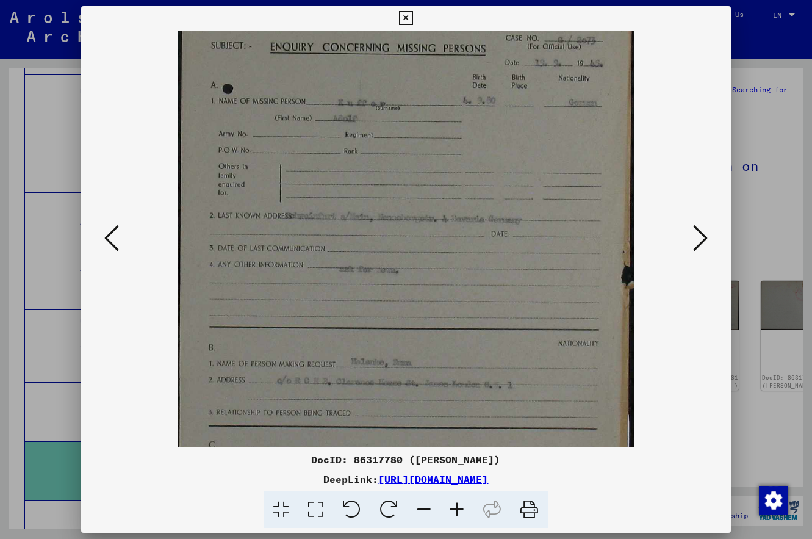
drag, startPoint x: 352, startPoint y: 235, endPoint x: 355, endPoint y: 152, distance: 83.1
click at [355, 152] on img at bounding box center [406, 263] width 457 height 630
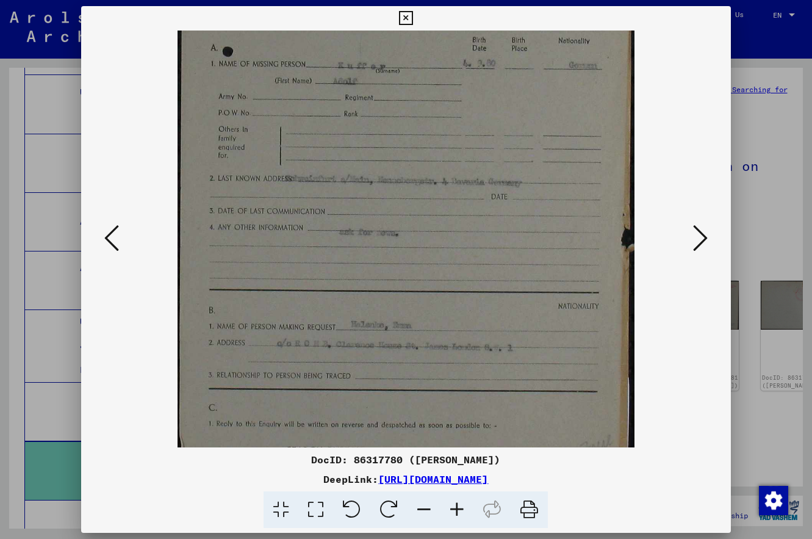
scroll to position [139, 0]
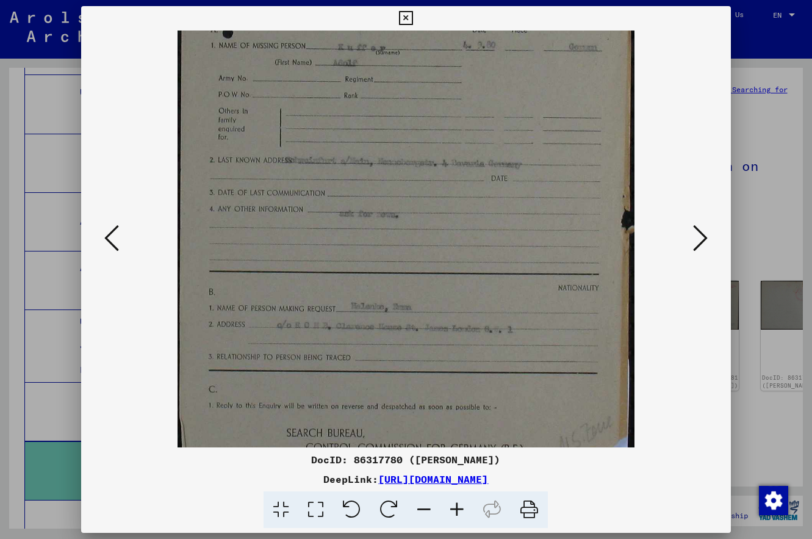
drag, startPoint x: 372, startPoint y: 253, endPoint x: 372, endPoint y: 197, distance: 55.5
click at [372, 197] on img at bounding box center [406, 207] width 457 height 630
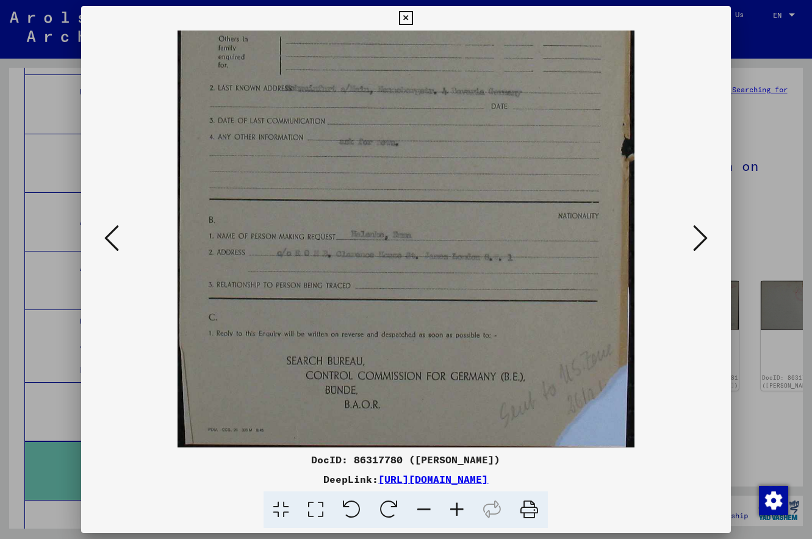
scroll to position [214, 0]
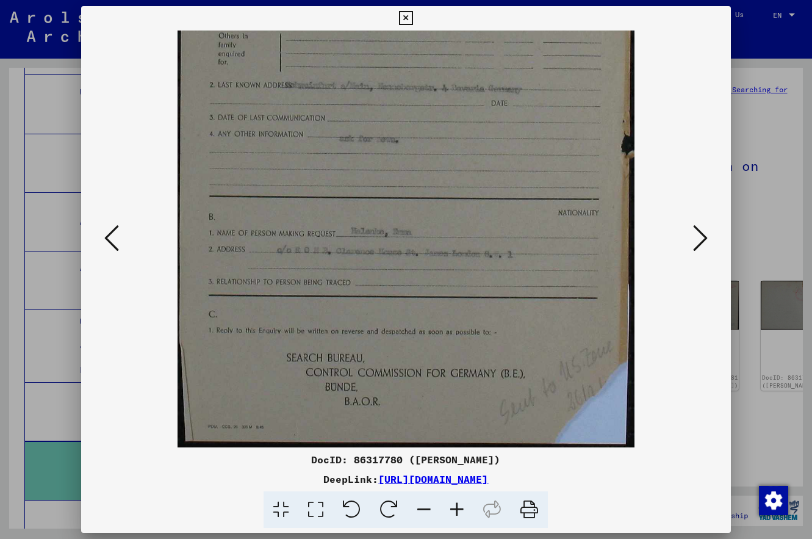
drag, startPoint x: 408, startPoint y: 346, endPoint x: 410, endPoint y: 261, distance: 85.5
click at [410, 261] on img at bounding box center [406, 132] width 457 height 630
drag, startPoint x: 428, startPoint y: 263, endPoint x: 411, endPoint y: 249, distance: 22.6
click at [411, 249] on img at bounding box center [406, 132] width 457 height 630
click at [702, 237] on icon at bounding box center [700, 237] width 15 height 29
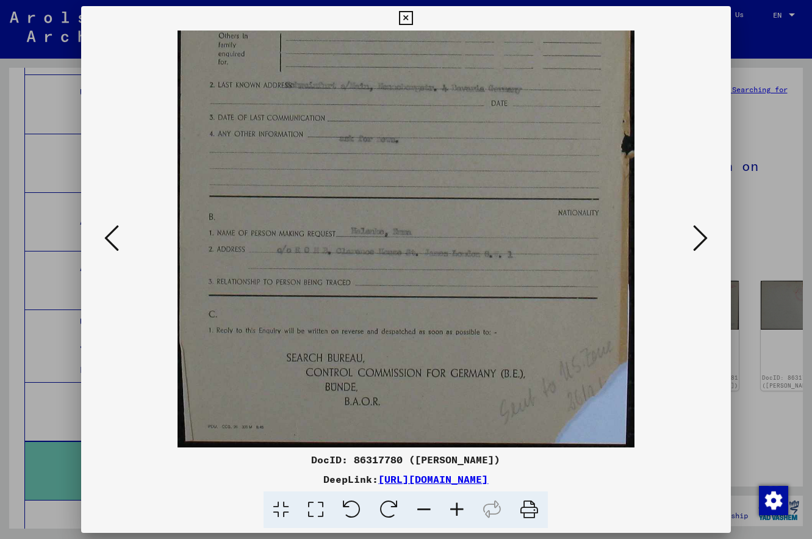
scroll to position [0, 0]
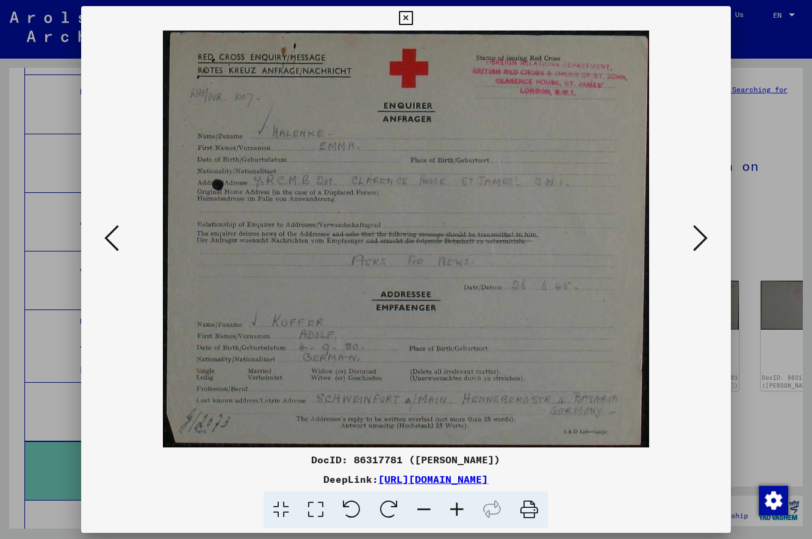
drag, startPoint x: 489, startPoint y: 321, endPoint x: 486, endPoint y: 279, distance: 42.2
click at [486, 279] on img at bounding box center [406, 239] width 487 height 417
click at [702, 239] on icon at bounding box center [700, 237] width 15 height 29
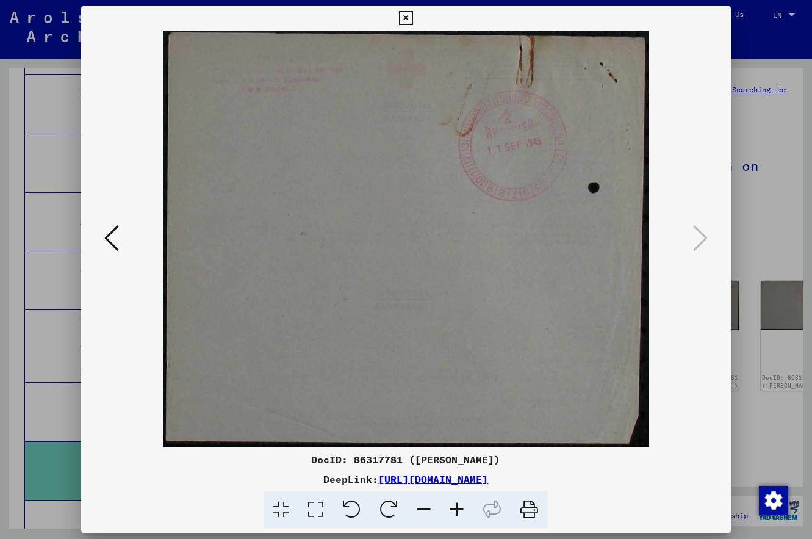
click at [408, 16] on icon at bounding box center [406, 18] width 14 height 15
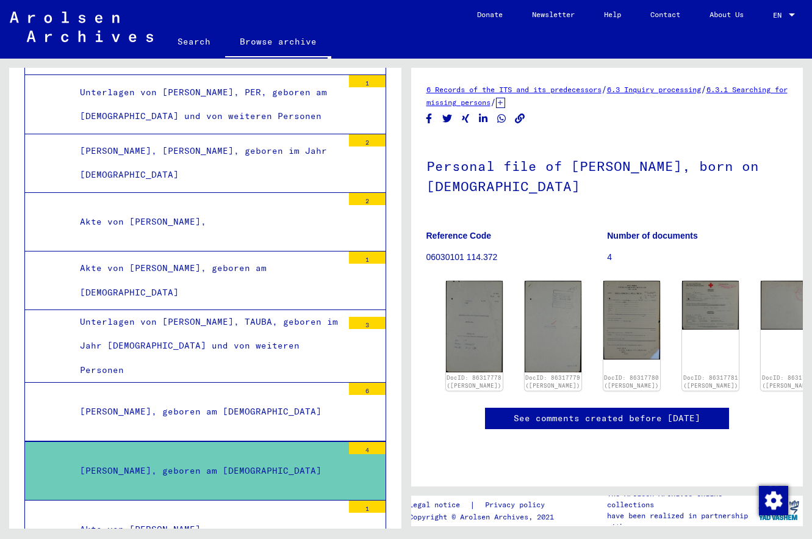
click at [573, 415] on link "See comments created before [DATE]" at bounding box center [607, 418] width 187 height 13
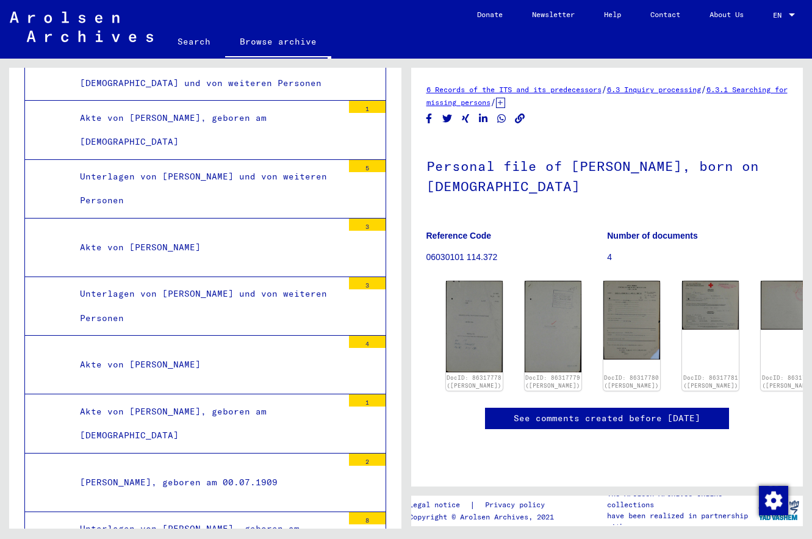
scroll to position [26783, 0]
